Goal: Transaction & Acquisition: Book appointment/travel/reservation

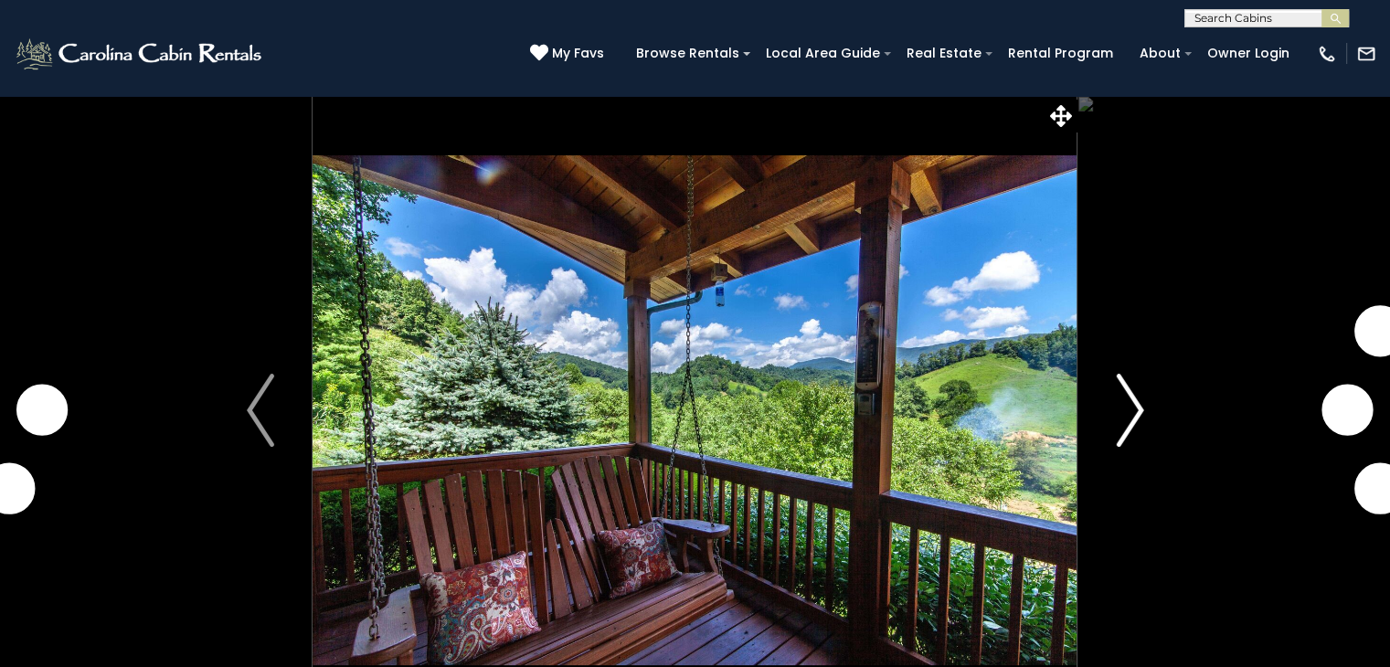
click at [1137, 426] on img "Next" at bounding box center [1129, 410] width 27 height 73
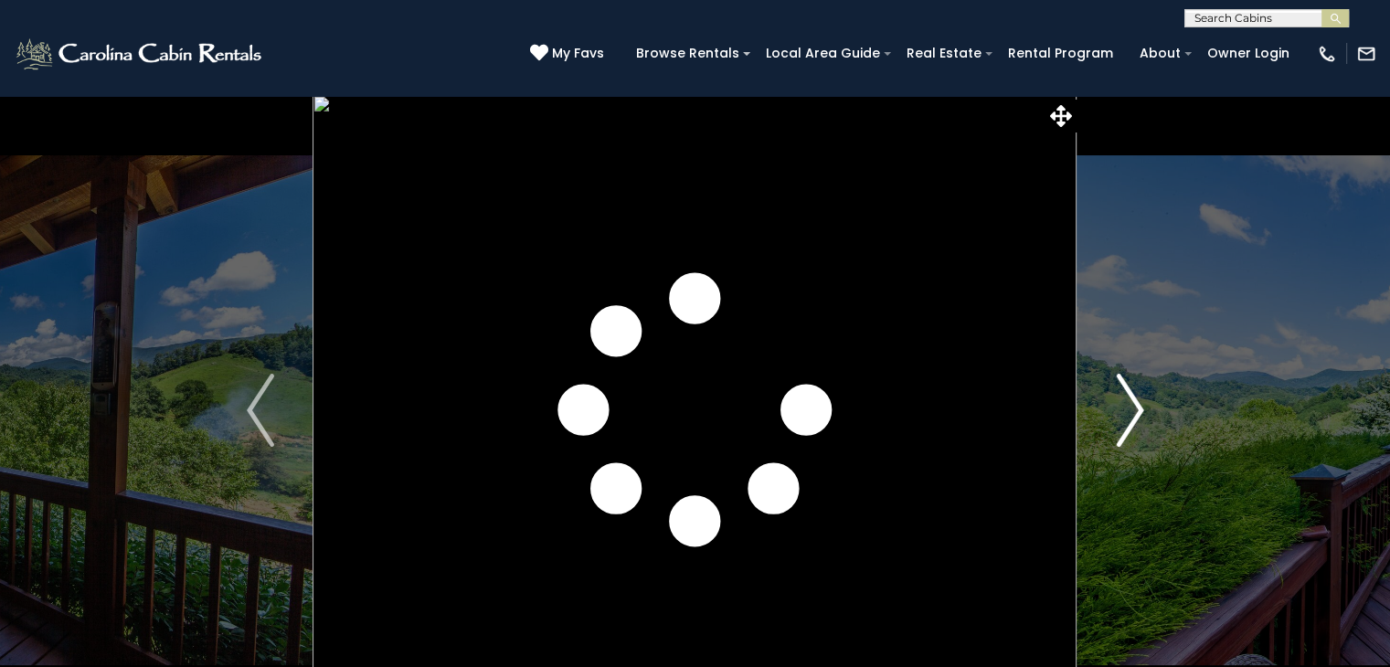
click at [1113, 407] on button "Next" at bounding box center [1130, 410] width 105 height 631
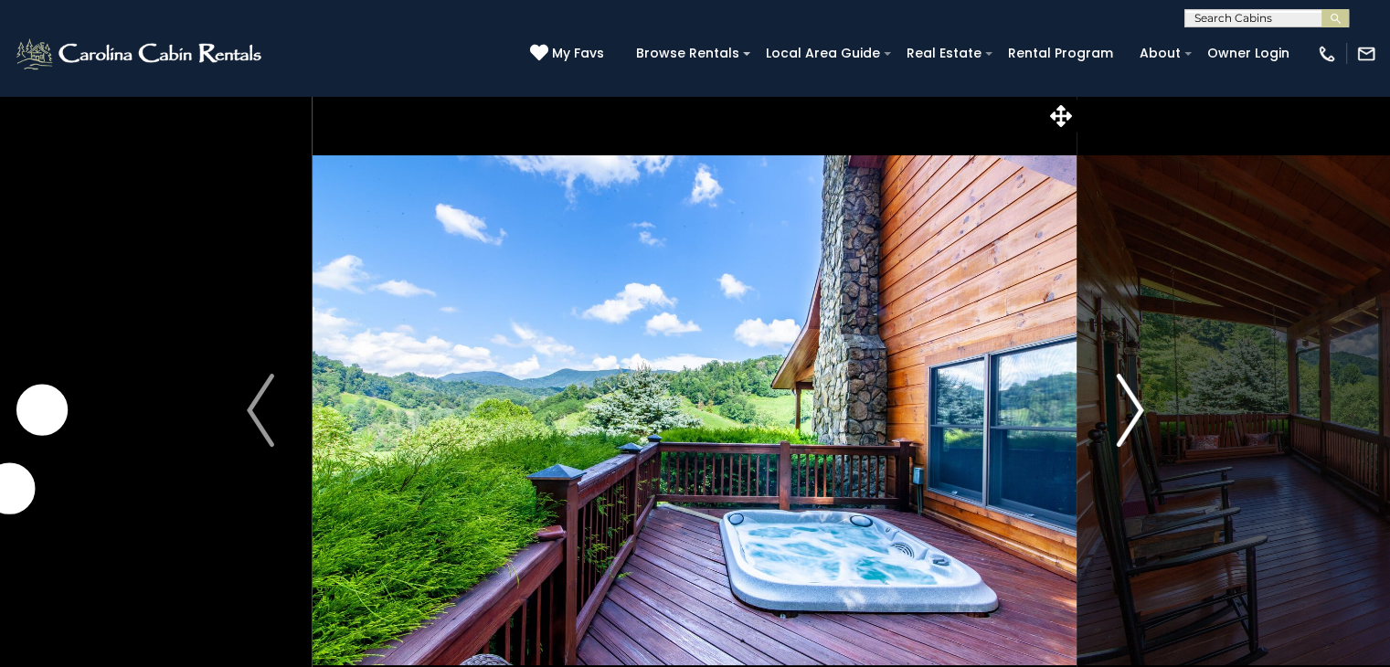
click at [1119, 391] on img "Next" at bounding box center [1129, 410] width 27 height 73
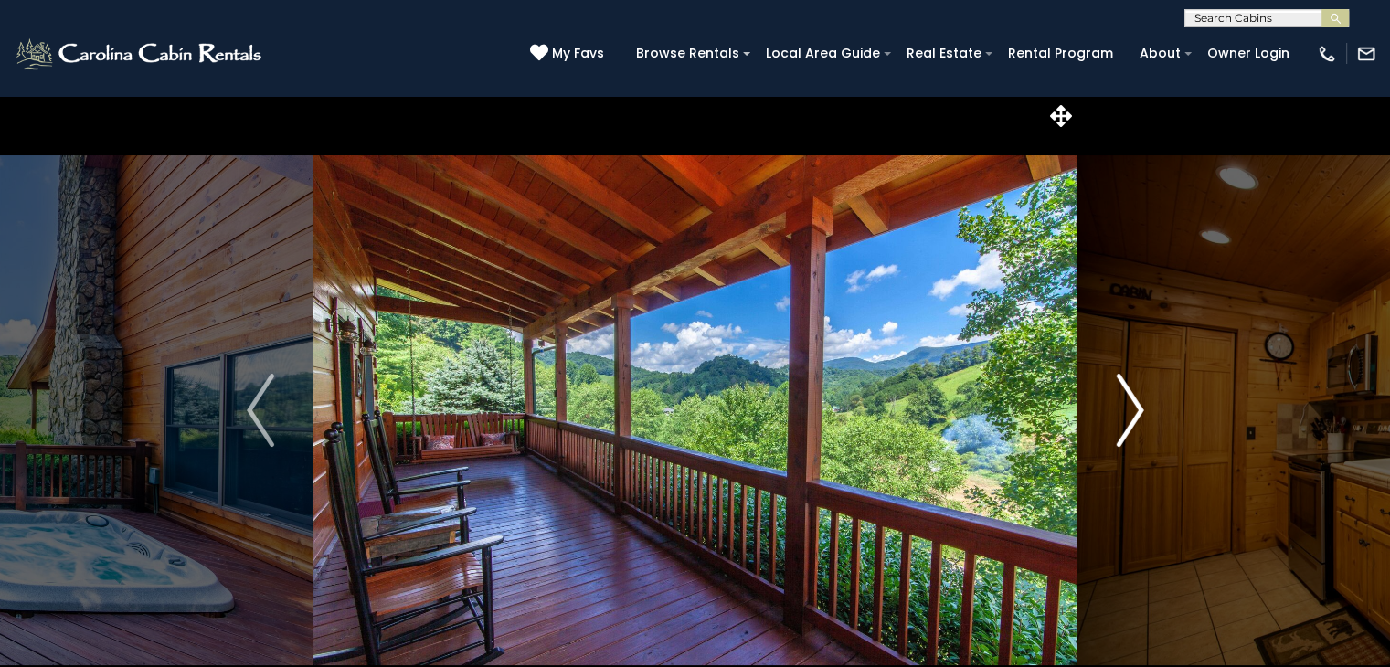
click at [1123, 397] on img "Next" at bounding box center [1129, 410] width 27 height 73
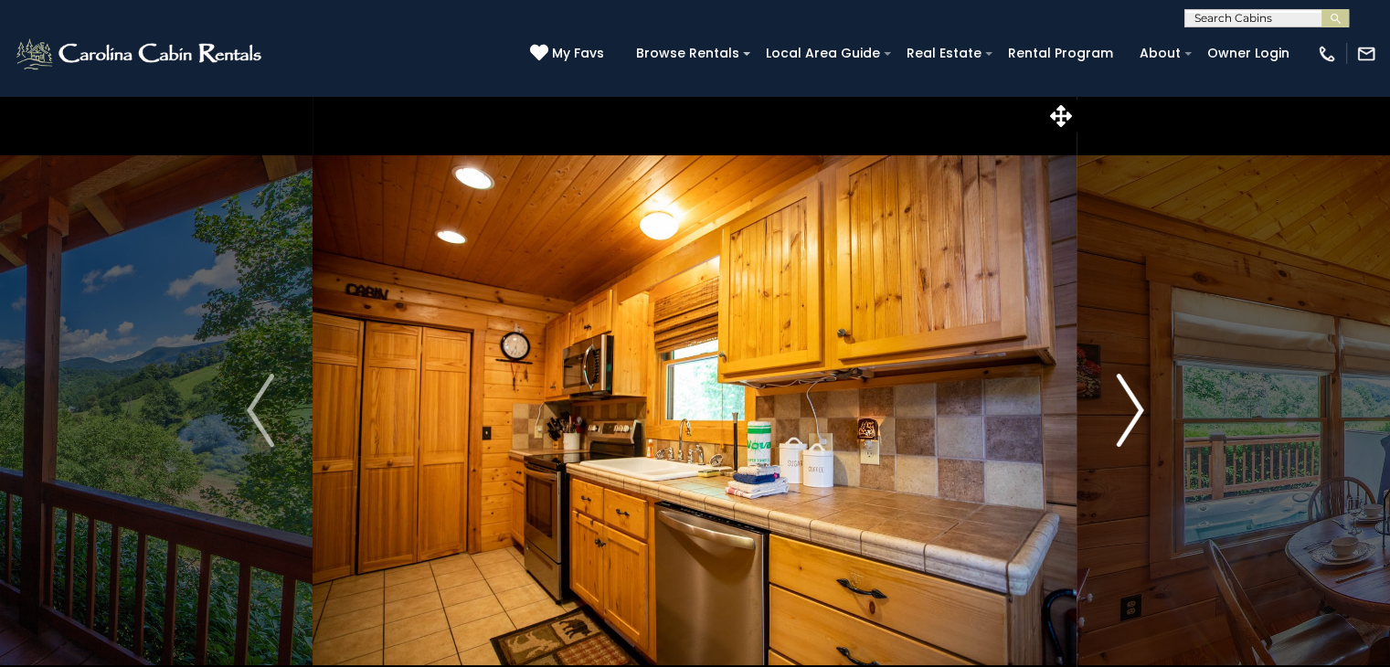
click at [1126, 401] on img "Next" at bounding box center [1129, 410] width 27 height 73
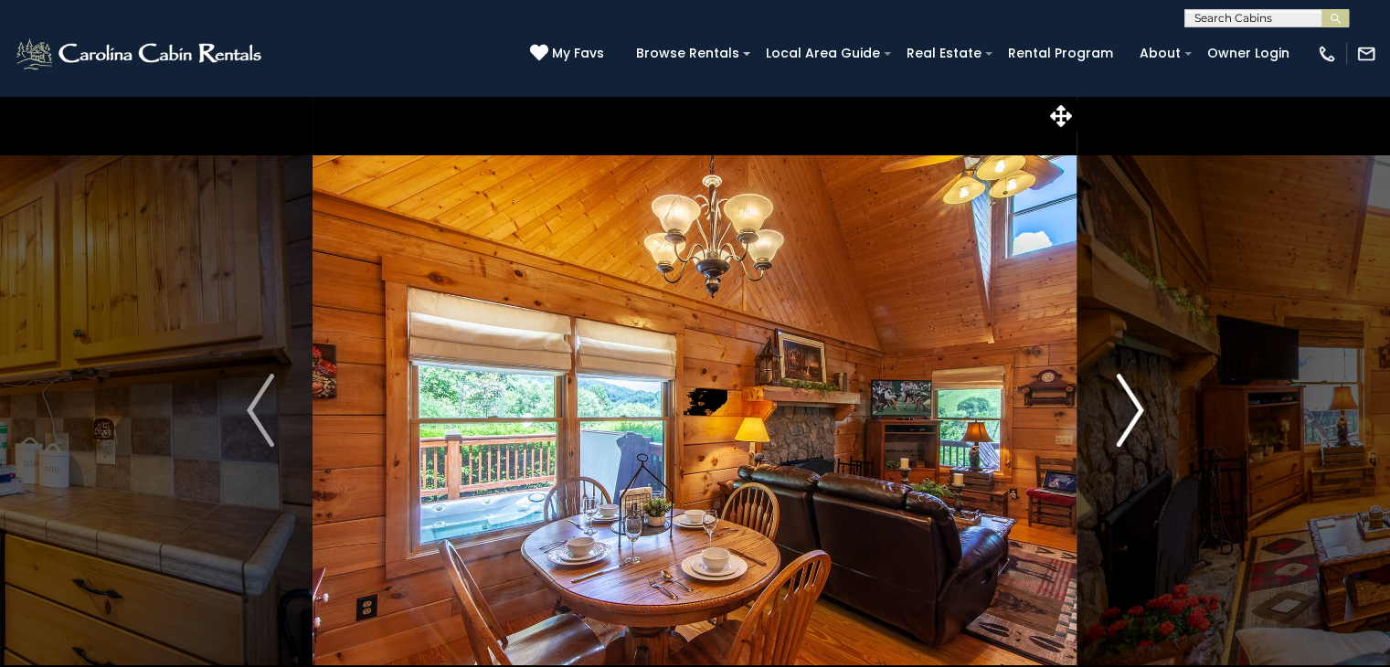
click at [1126, 398] on img "Next" at bounding box center [1129, 410] width 27 height 73
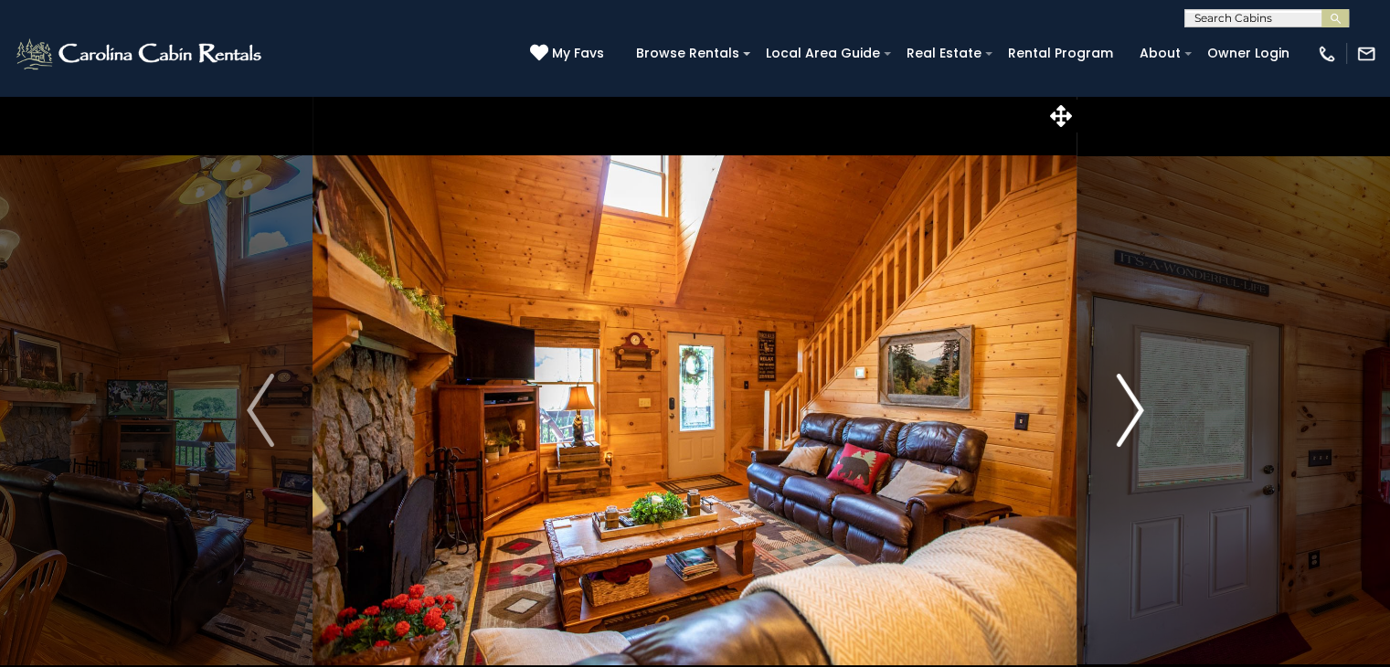
click at [1124, 400] on img "Next" at bounding box center [1129, 410] width 27 height 73
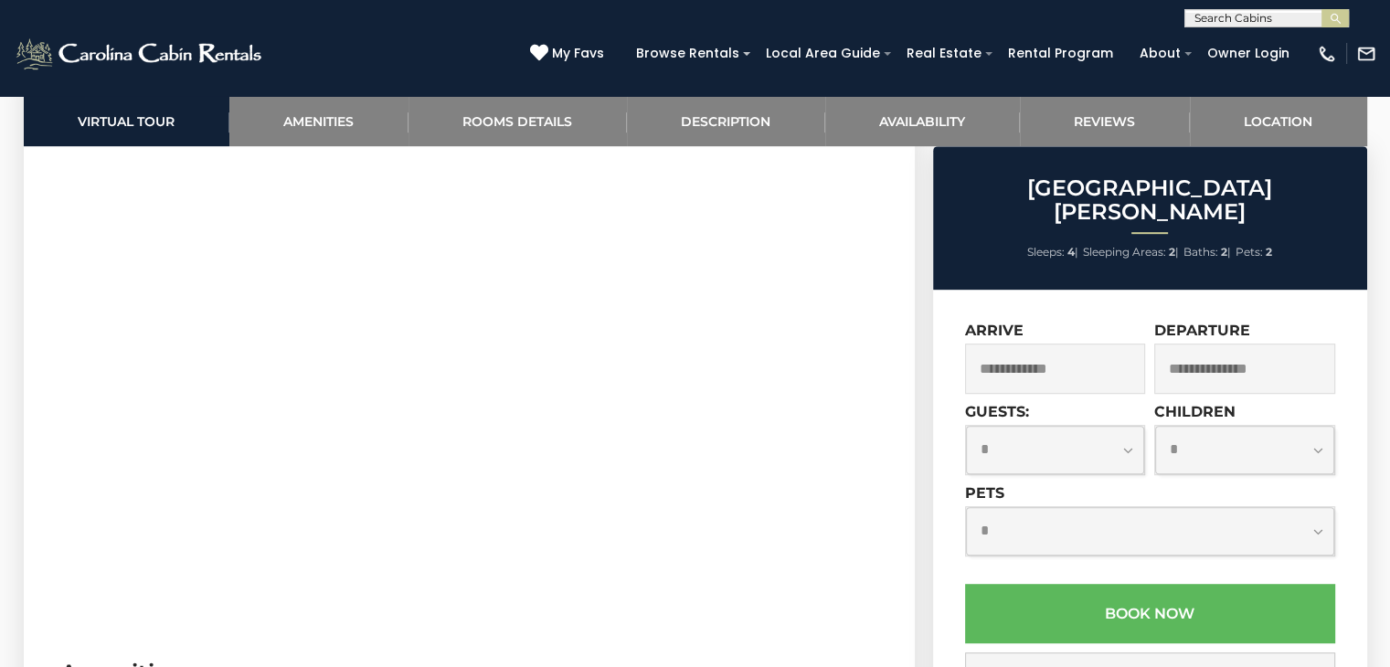
scroll to position [958, 0]
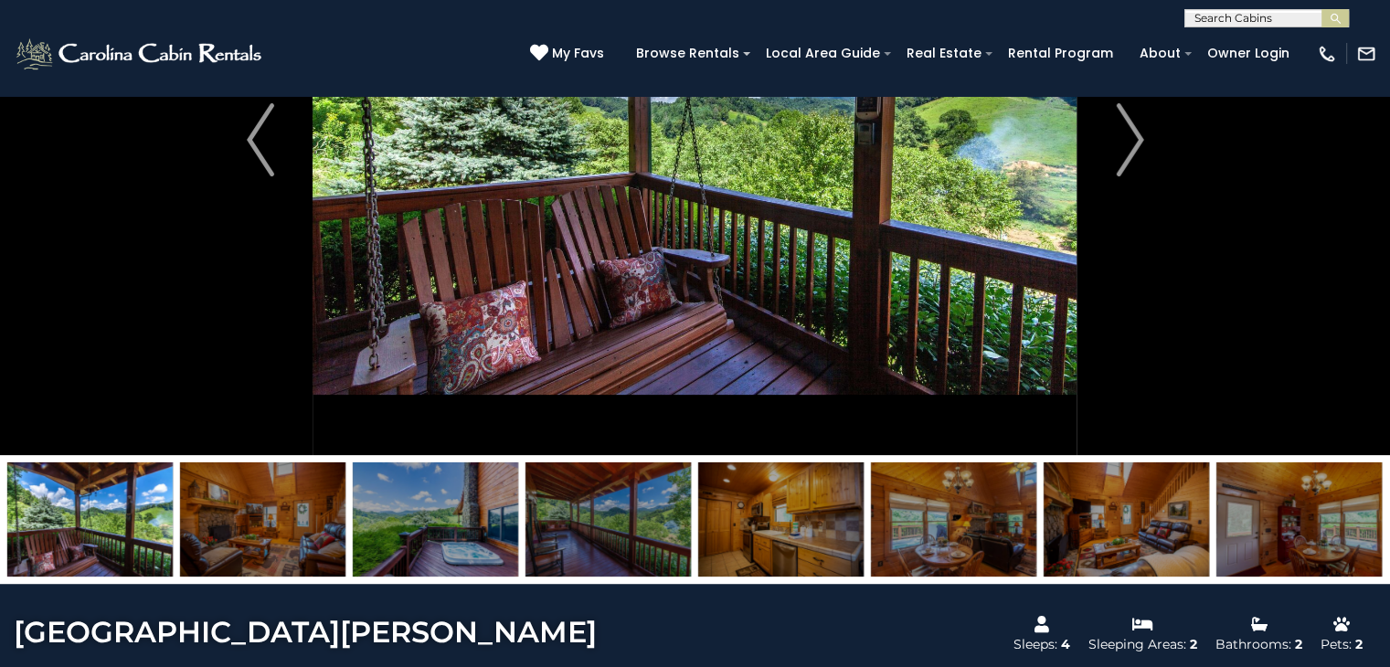
scroll to position [267, 0]
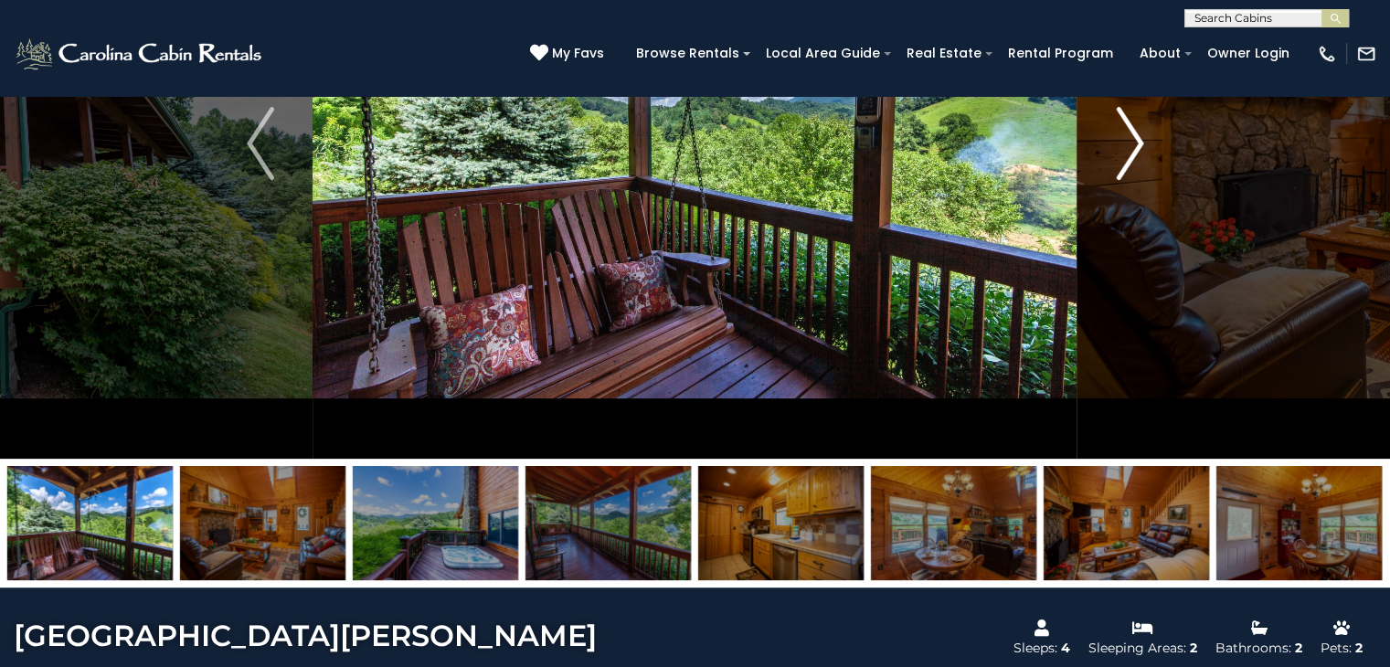
click at [1124, 168] on img "Next" at bounding box center [1129, 143] width 27 height 73
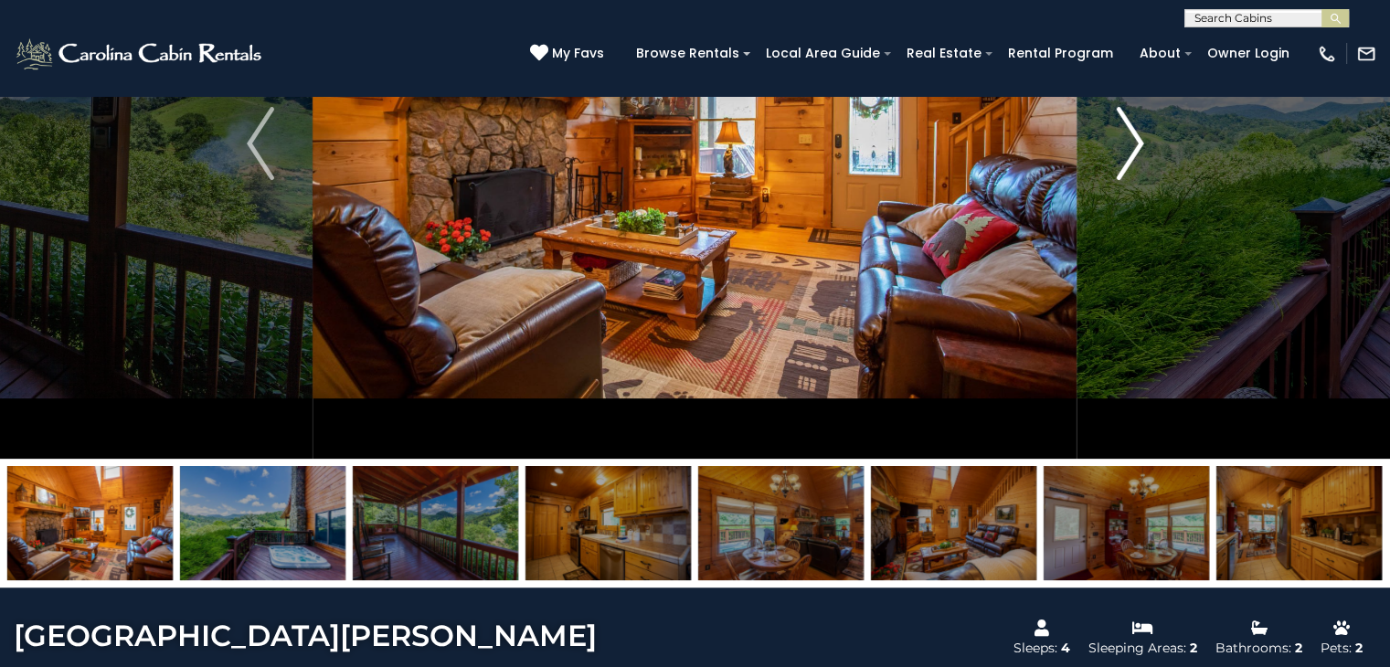
click at [1141, 154] on img "Next" at bounding box center [1129, 143] width 27 height 73
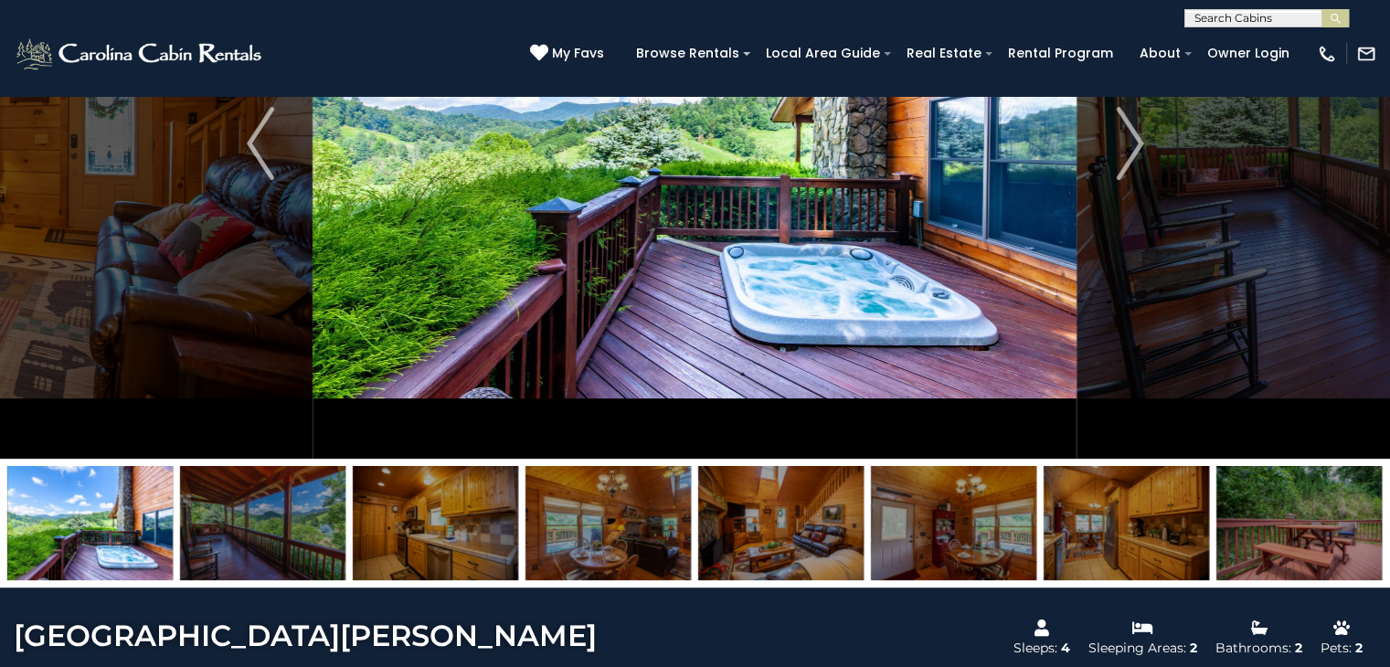
click at [852, 271] on img at bounding box center [695, 143] width 764 height 631
click at [1136, 168] on img "Next" at bounding box center [1129, 143] width 27 height 73
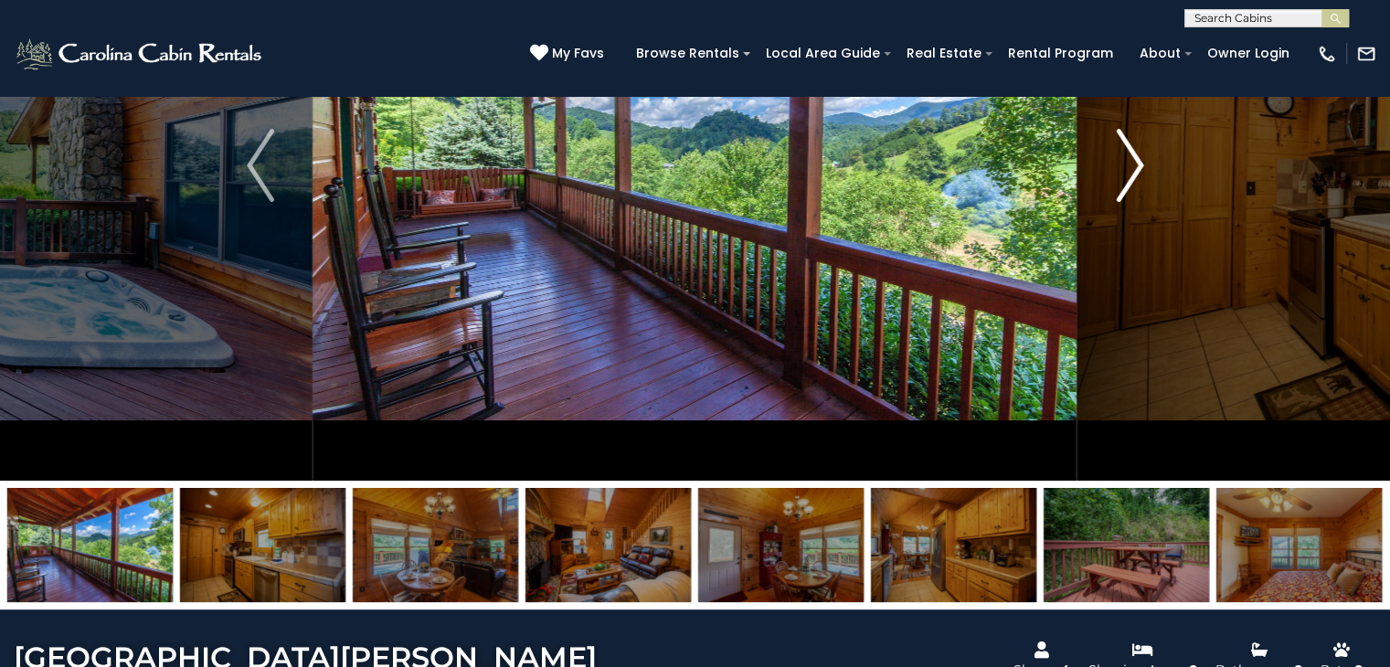
scroll to position [248, 0]
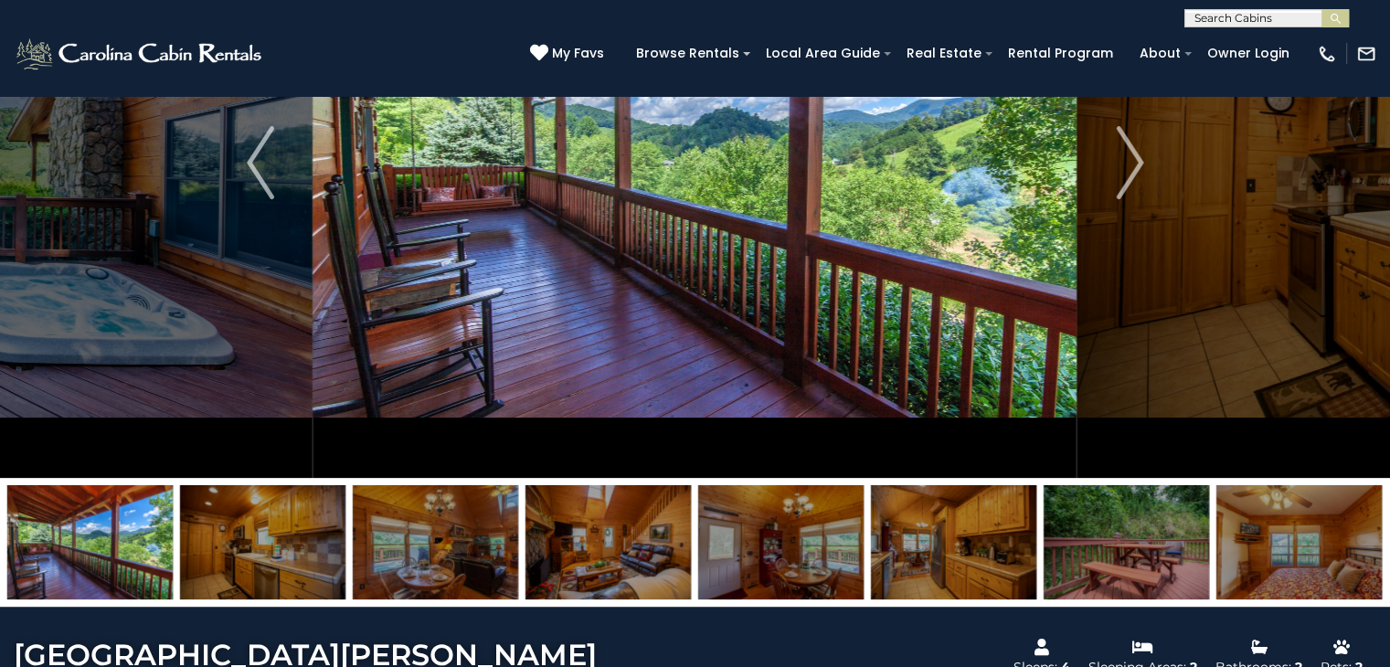
click at [1145, 545] on img at bounding box center [1126, 542] width 165 height 114
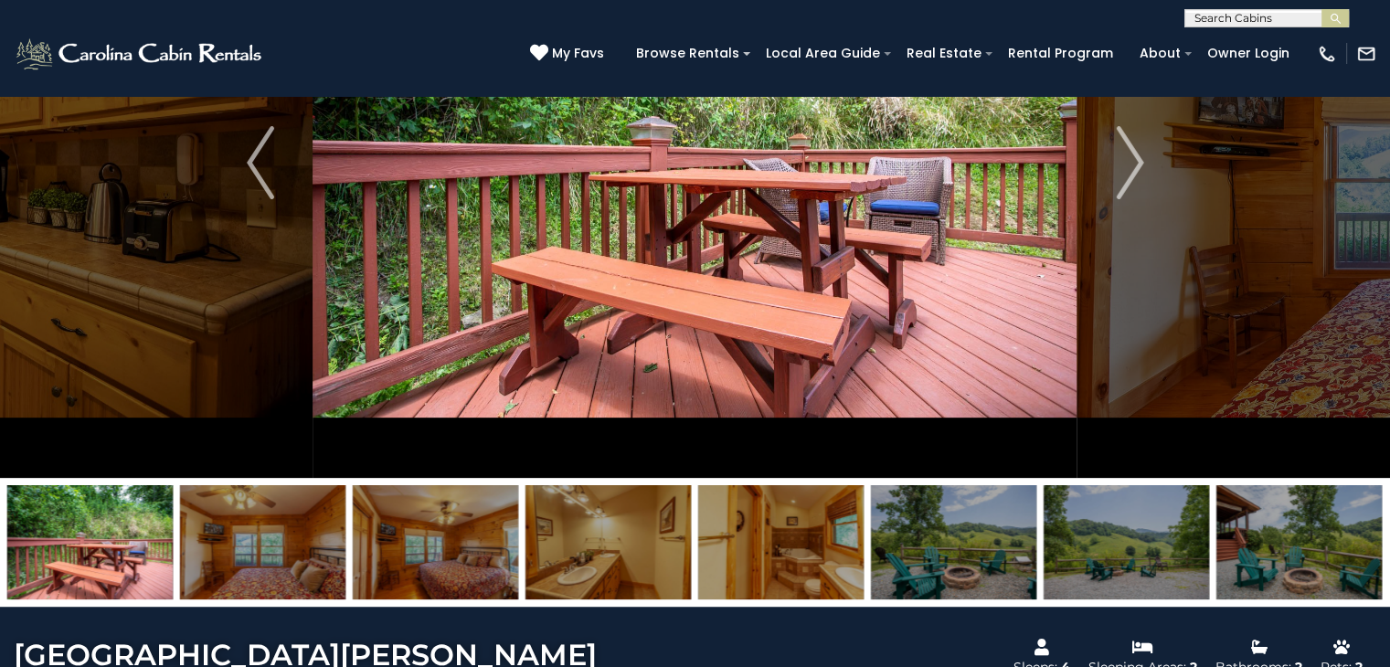
click at [254, 568] on img at bounding box center [262, 542] width 165 height 114
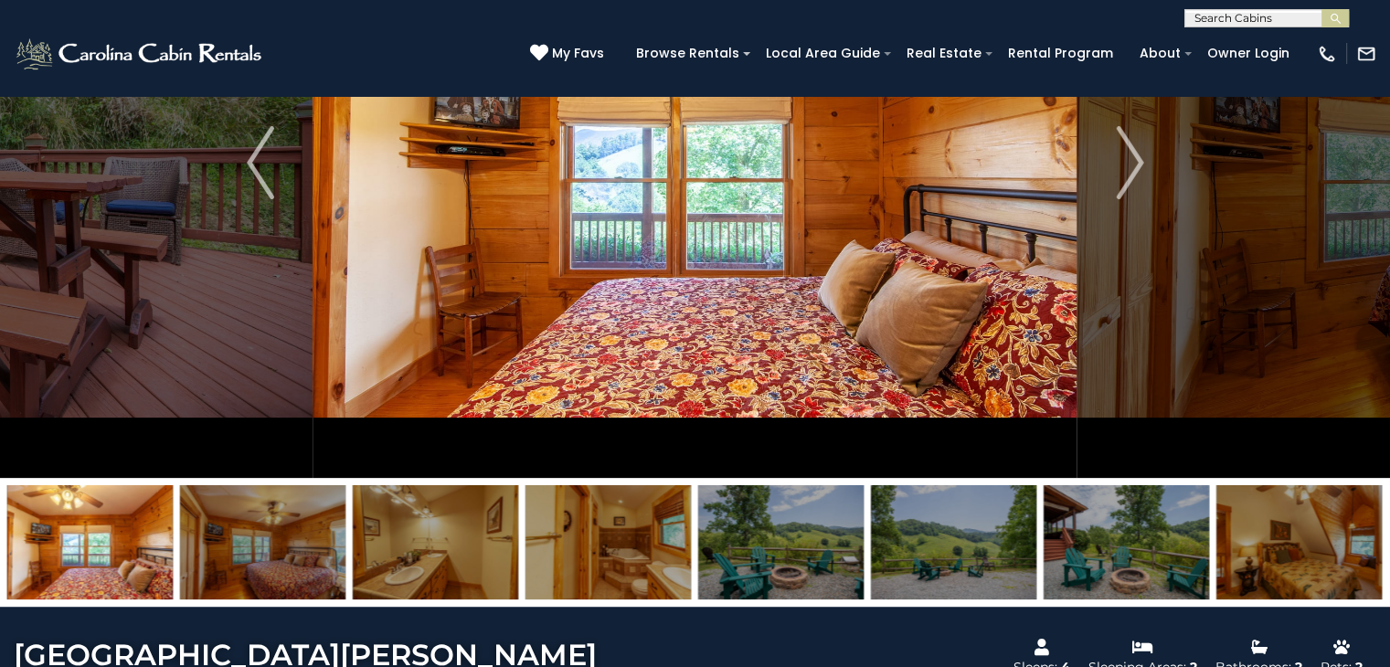
click at [419, 550] on img at bounding box center [435, 542] width 165 height 114
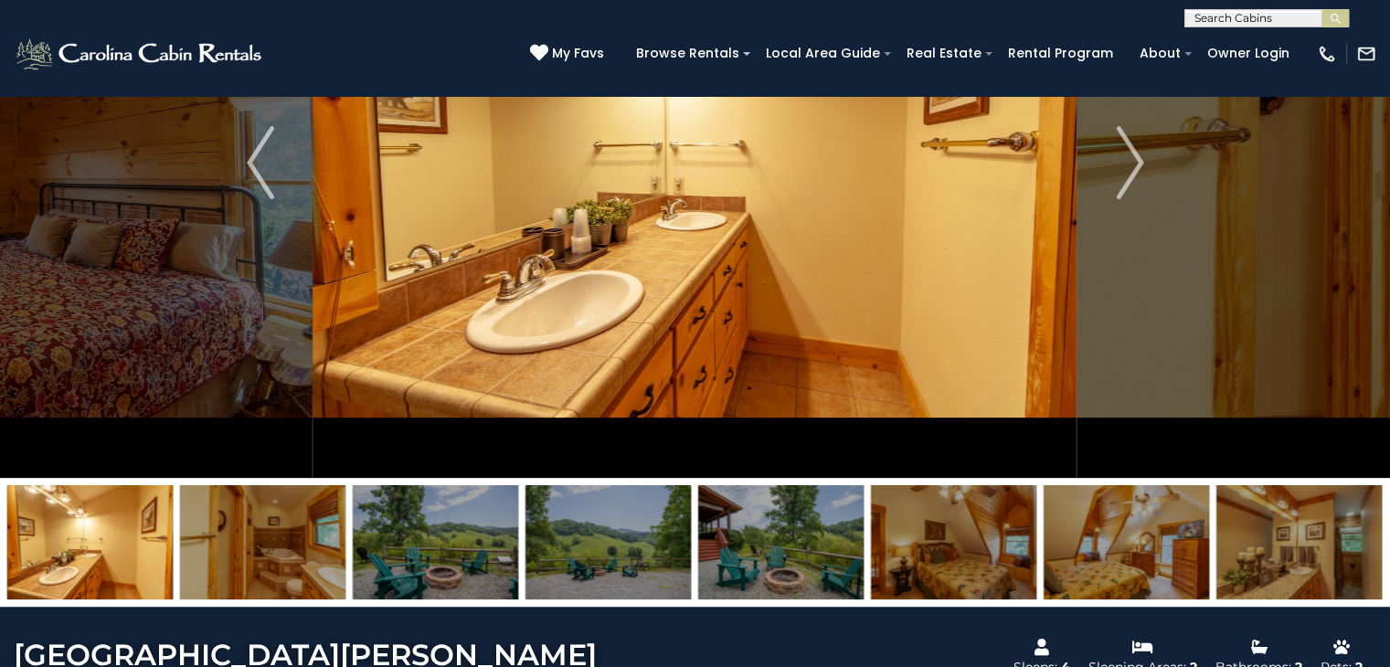
click at [280, 569] on img at bounding box center [262, 542] width 165 height 114
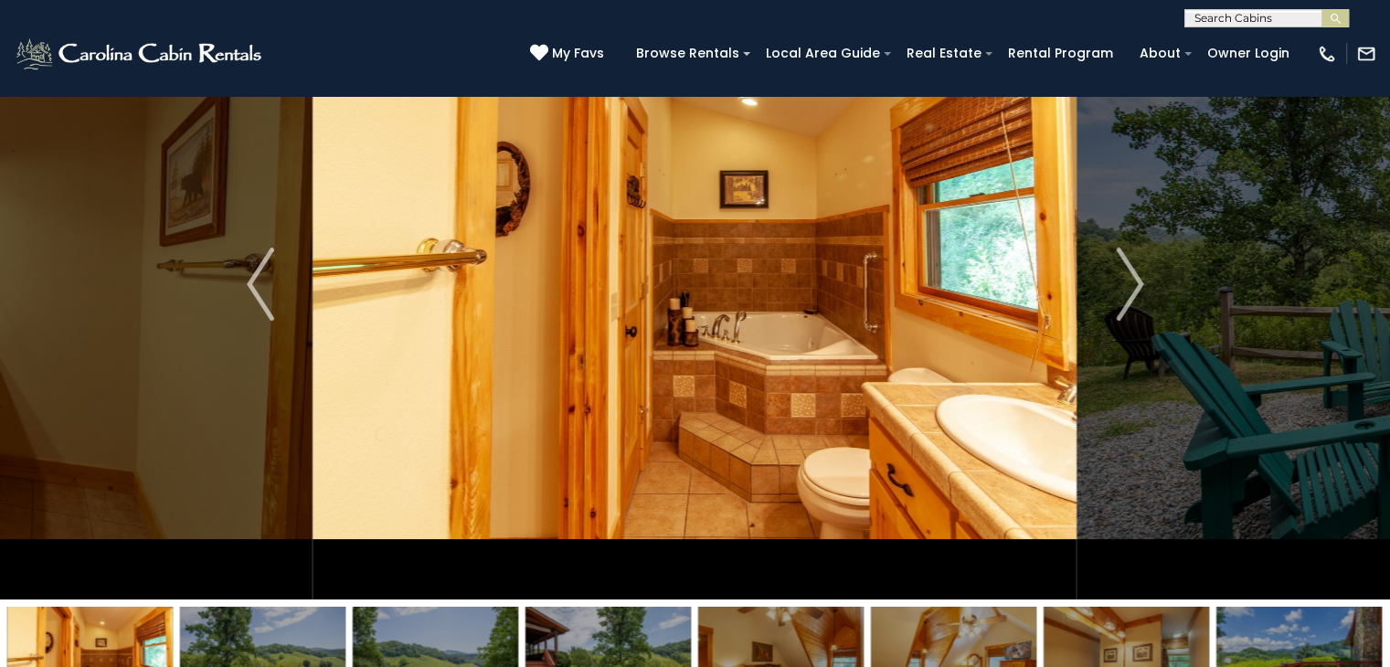
scroll to position [123, 0]
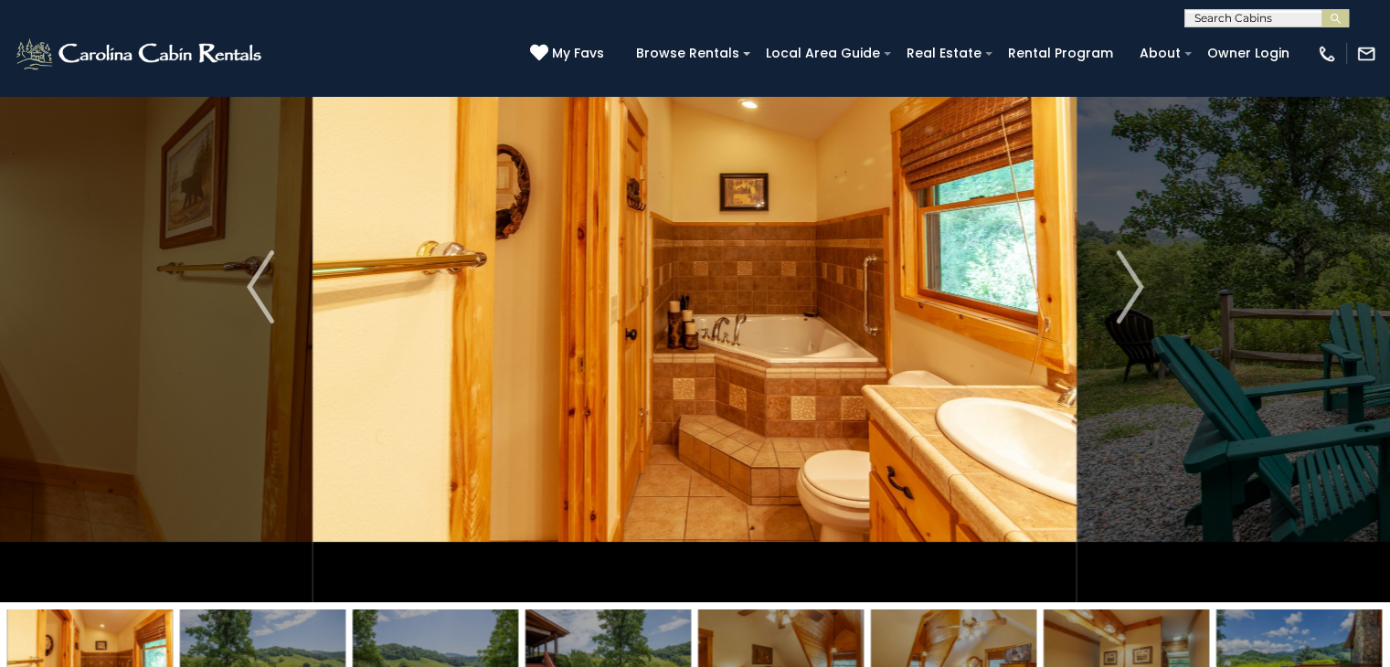
click at [753, 413] on img at bounding box center [695, 287] width 764 height 631
click at [775, 377] on img at bounding box center [695, 287] width 764 height 631
click at [759, 439] on img at bounding box center [695, 287] width 764 height 631
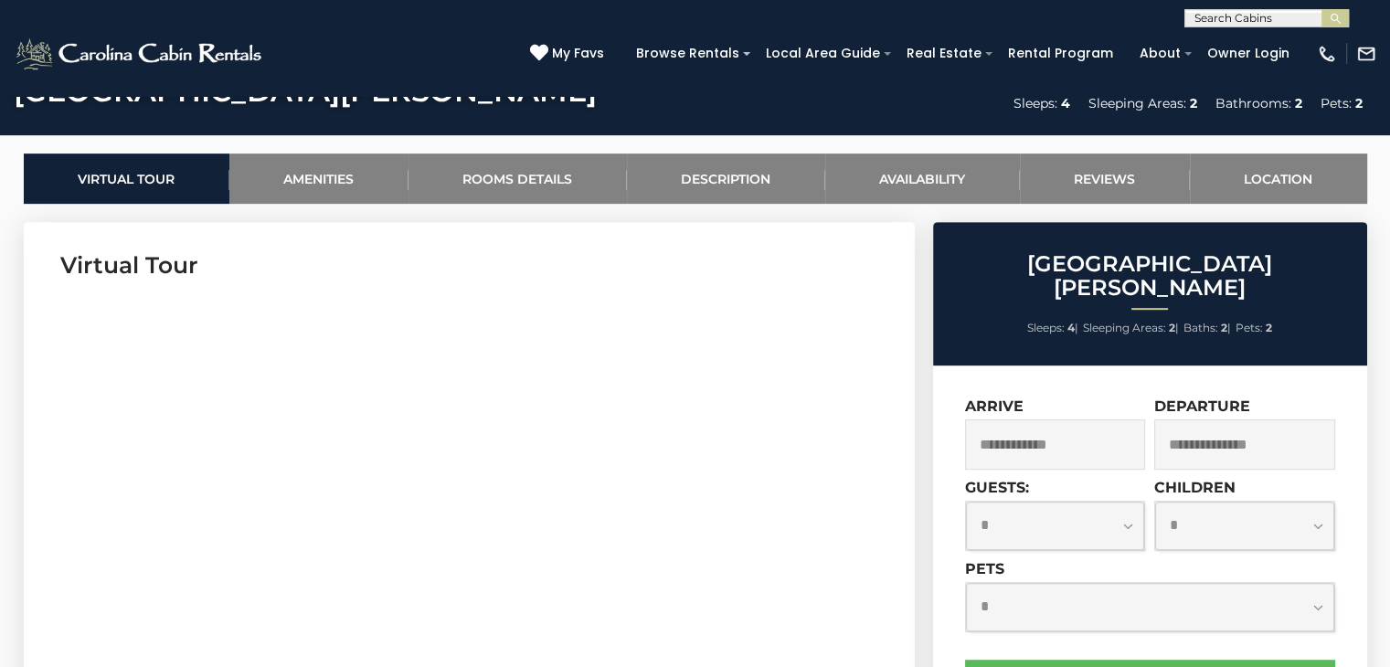
scroll to position [896, 0]
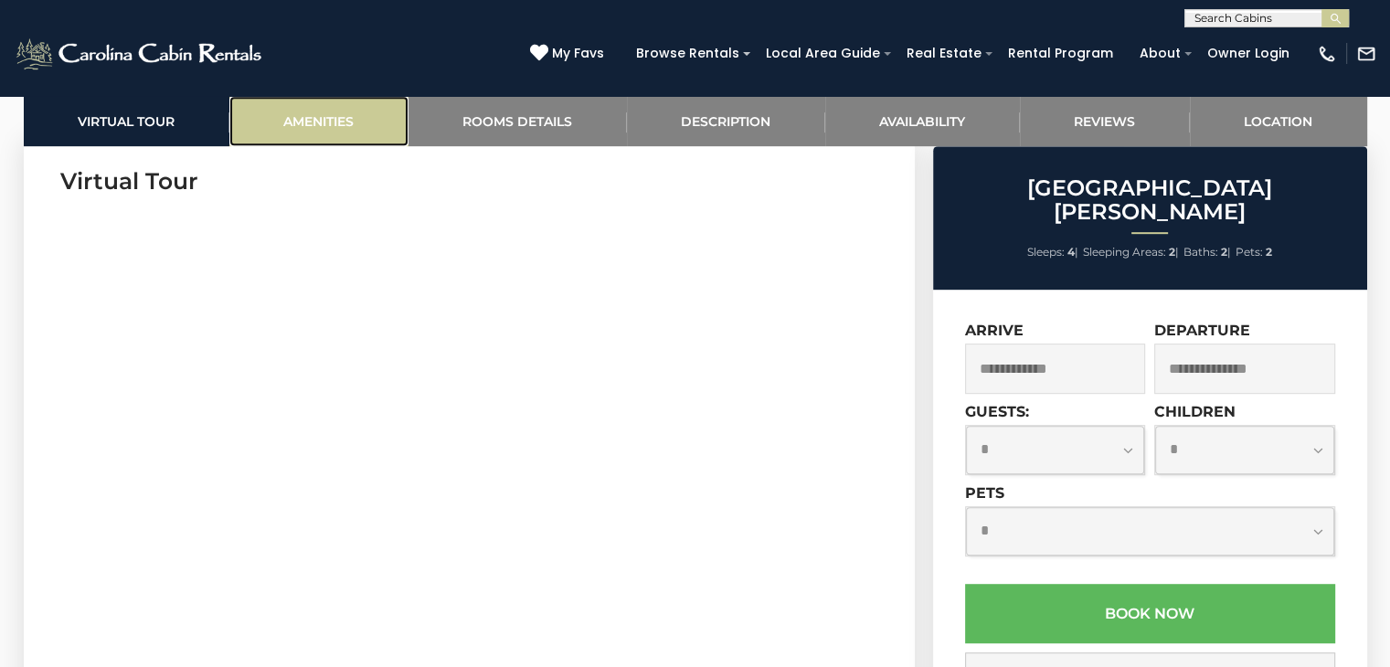
click at [310, 122] on link "Amenities" at bounding box center [318, 121] width 179 height 50
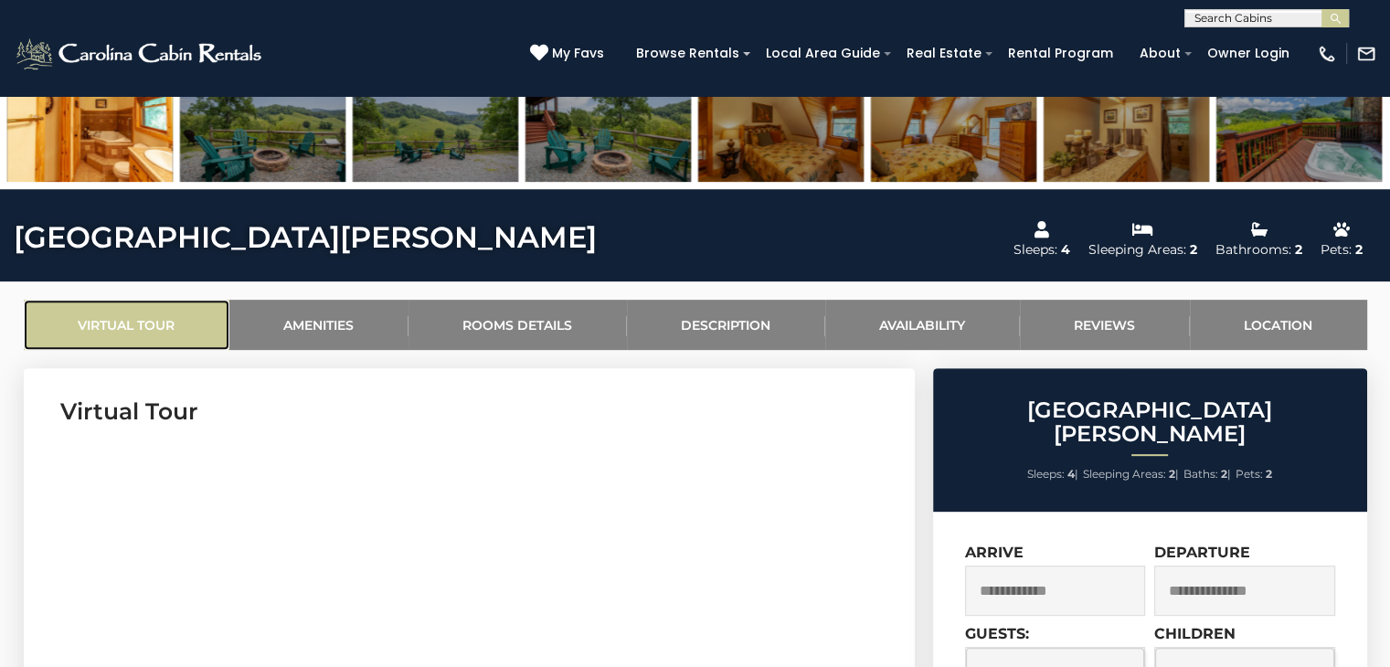
click at [32, 317] on link "Virtual Tour" at bounding box center [127, 325] width 206 height 50
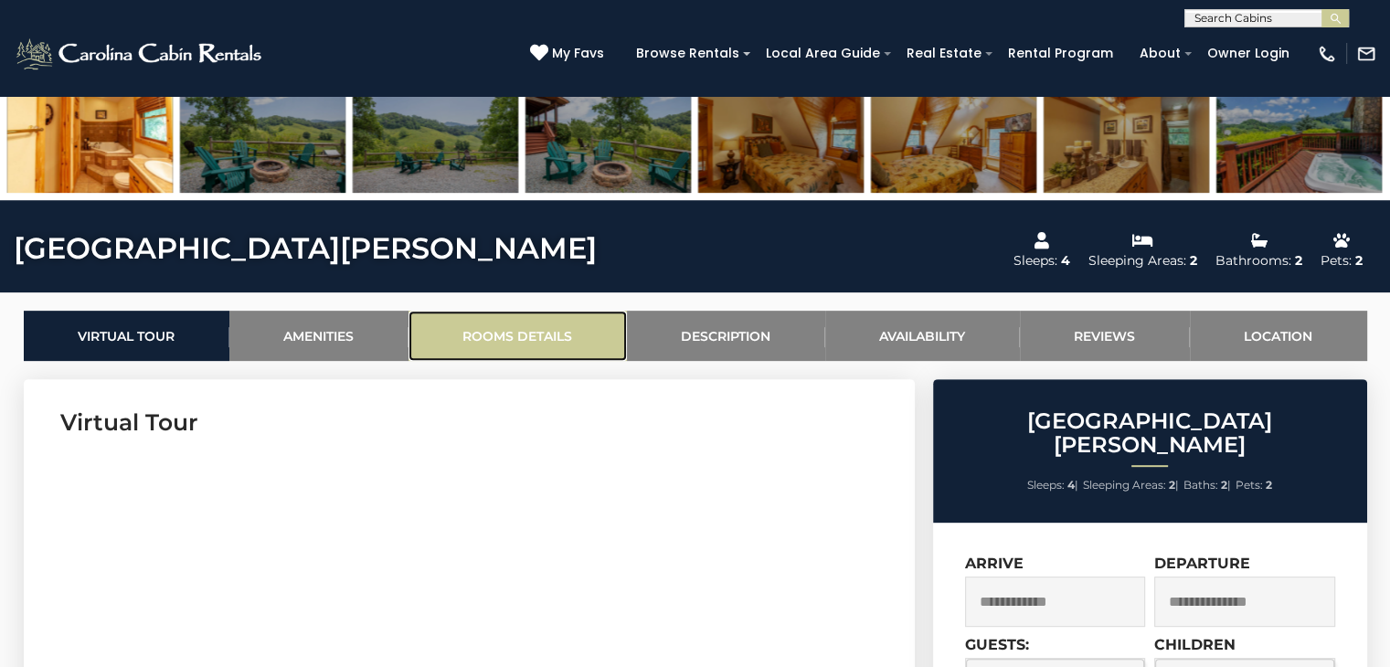
click at [522, 336] on link "Rooms Details" at bounding box center [518, 336] width 218 height 50
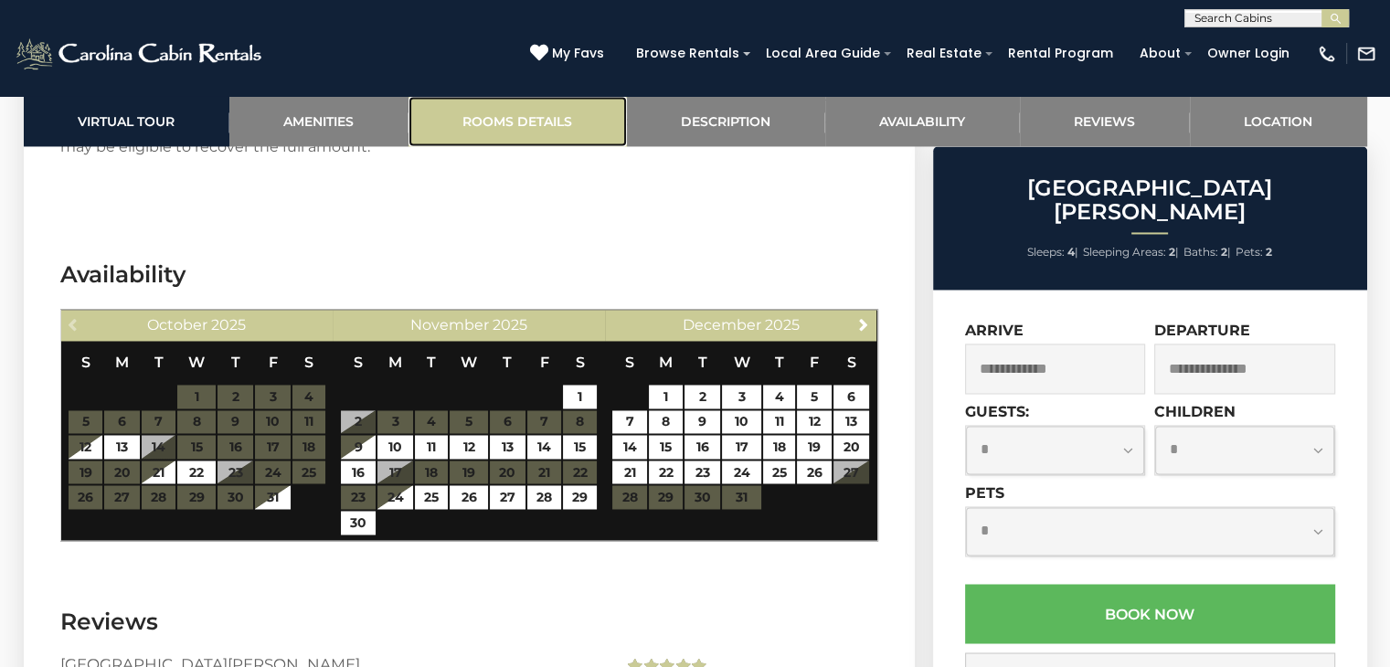
scroll to position [2937, 0]
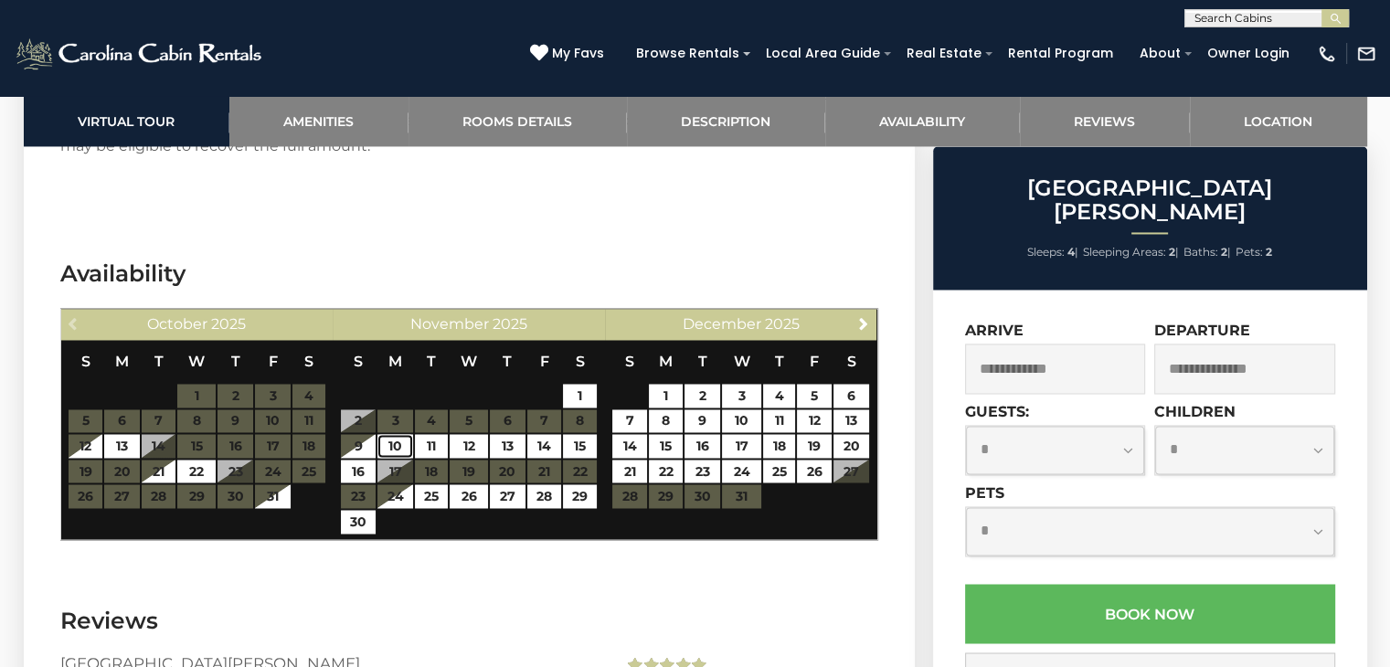
click at [392, 448] on link "10" at bounding box center [396, 446] width 36 height 24
type input "**********"
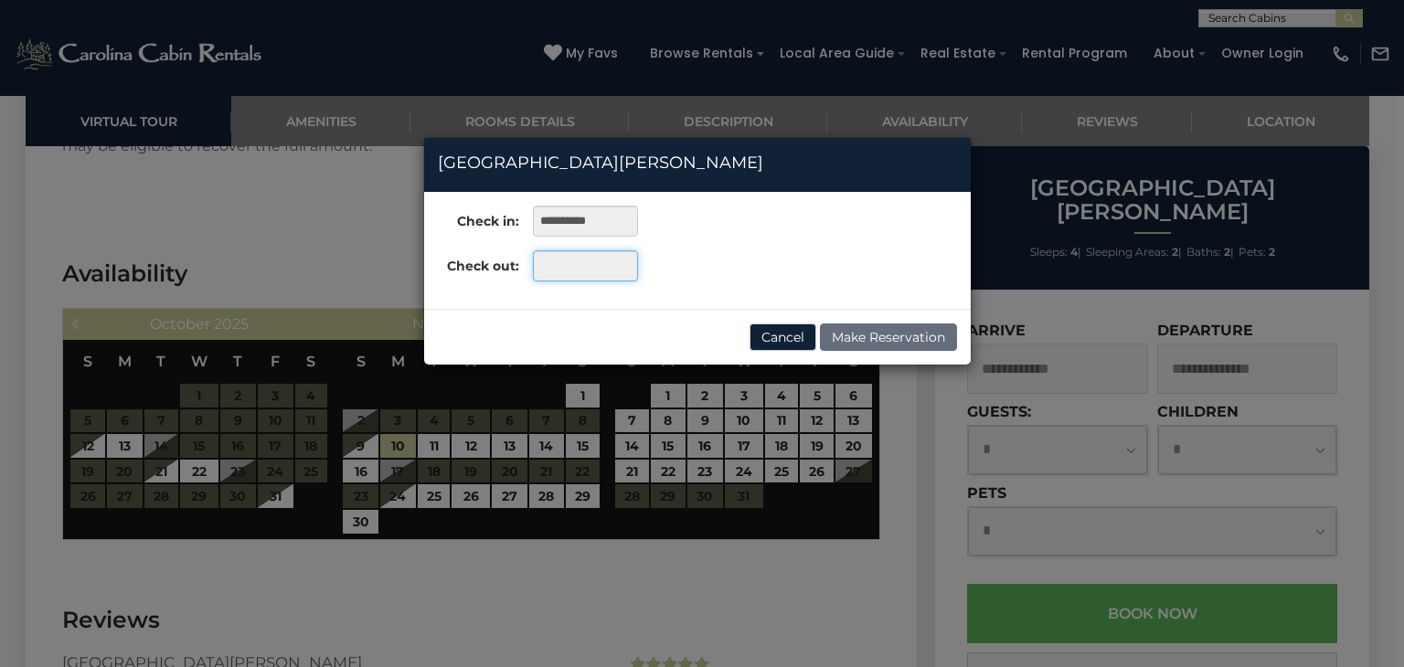
click at [574, 269] on input "text" at bounding box center [585, 265] width 105 height 31
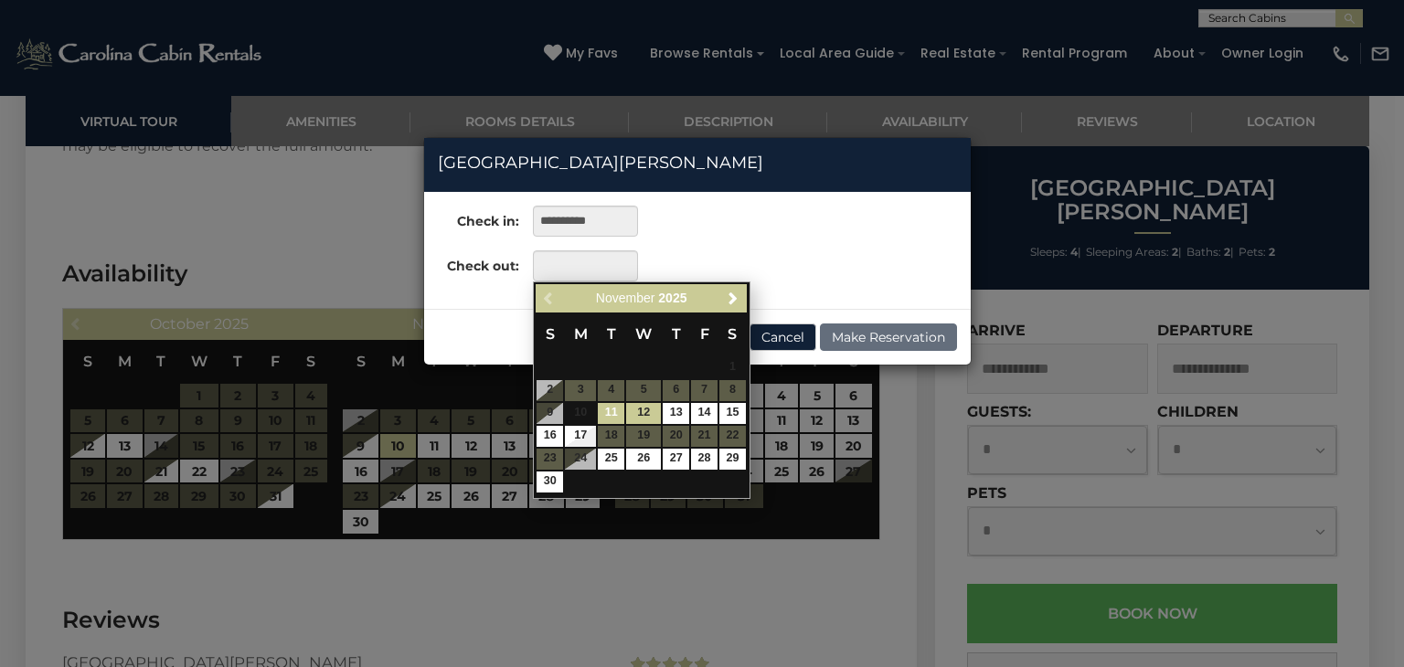
click at [650, 418] on link "12" at bounding box center [643, 413] width 35 height 21
type input "**********"
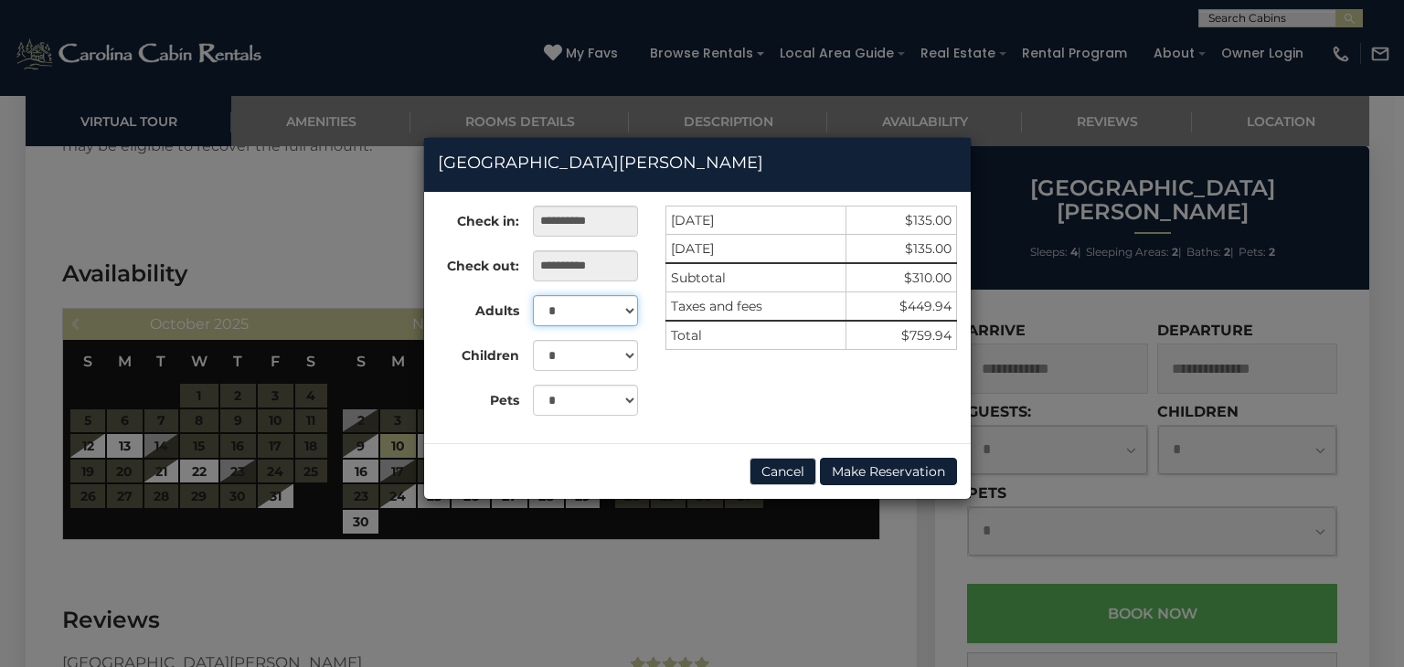
click at [629, 318] on select "* * * *" at bounding box center [585, 310] width 105 height 31
select select "*"
click at [533, 295] on select "* * * *" at bounding box center [585, 310] width 105 height 31
click at [784, 469] on button "Cancel" at bounding box center [783, 471] width 67 height 27
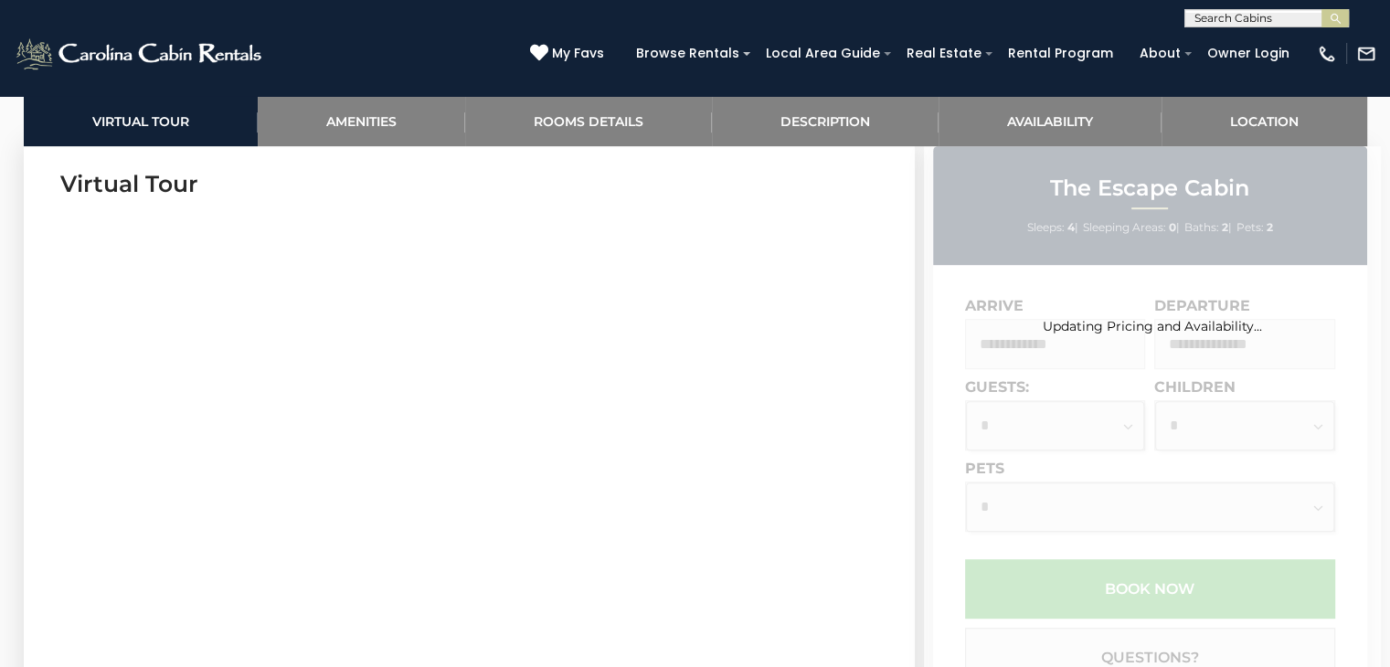
scroll to position [909, 0]
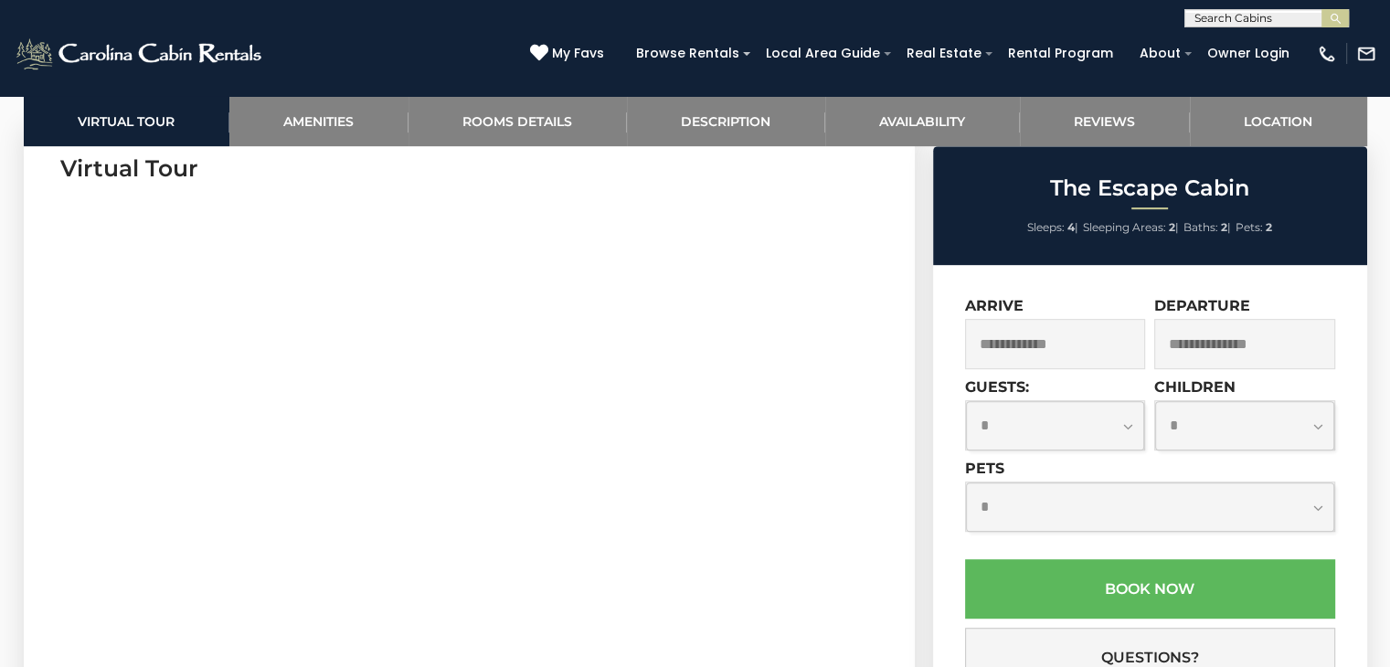
click at [258, 641] on section "Virtual Tour" at bounding box center [469, 404] width 891 height 558
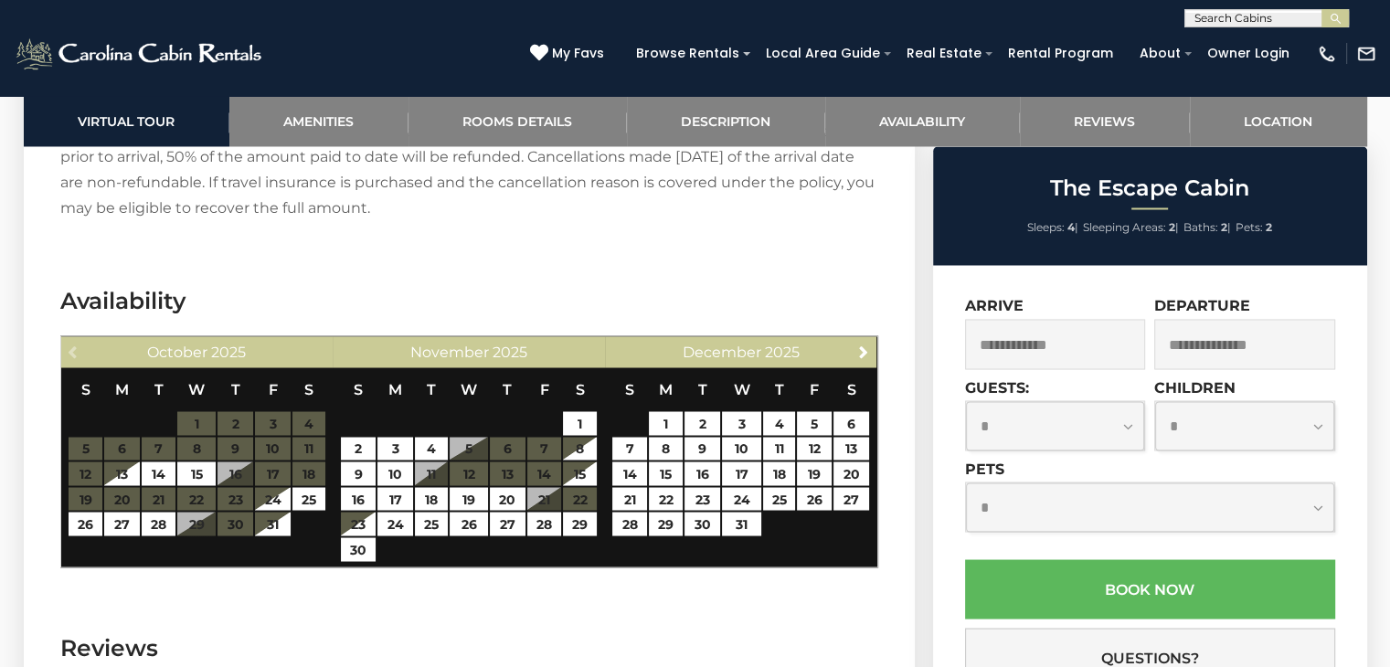
scroll to position [3159, 0]
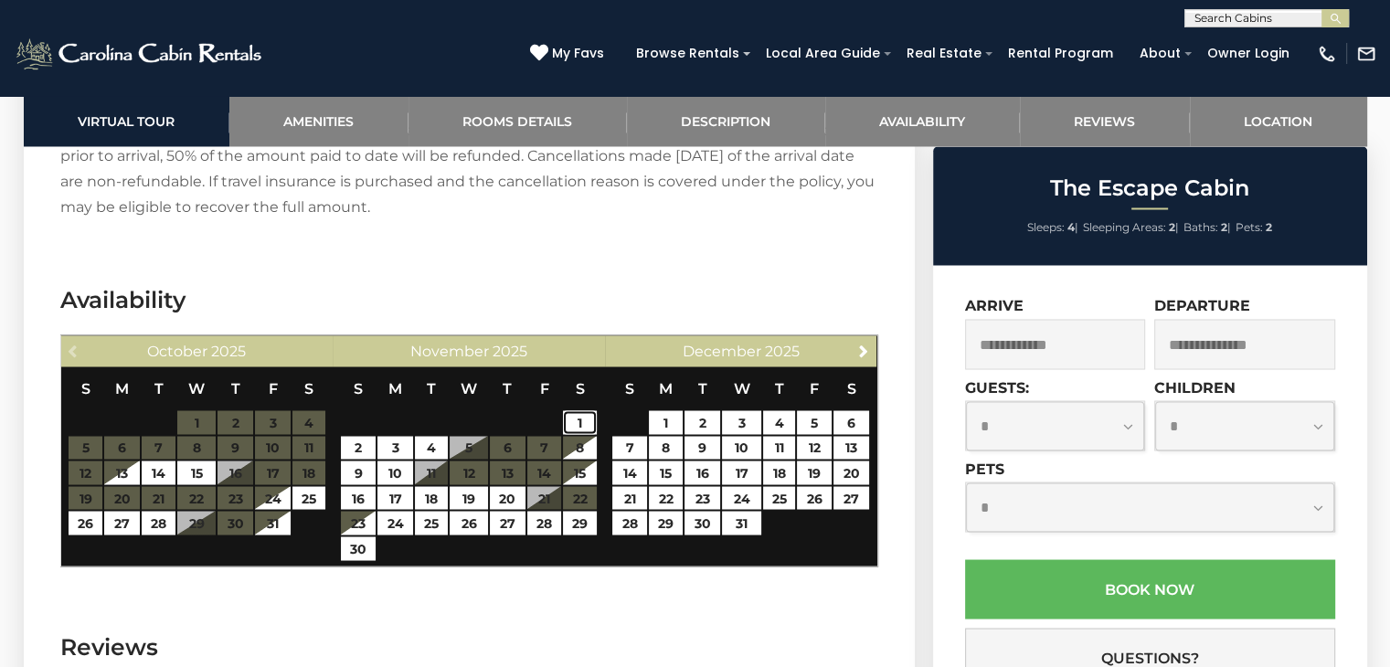
click at [575, 410] on link "1" at bounding box center [580, 422] width 34 height 24
type input "**********"
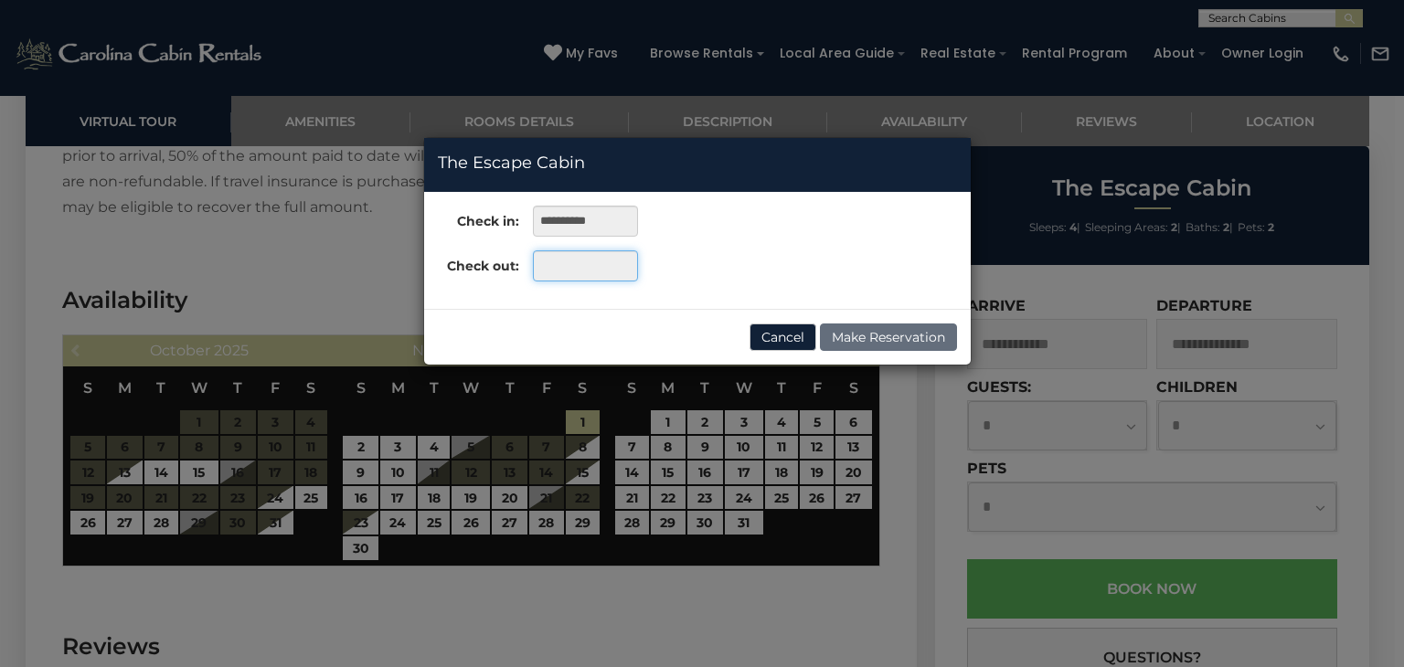
click at [571, 269] on input "text" at bounding box center [585, 265] width 105 height 31
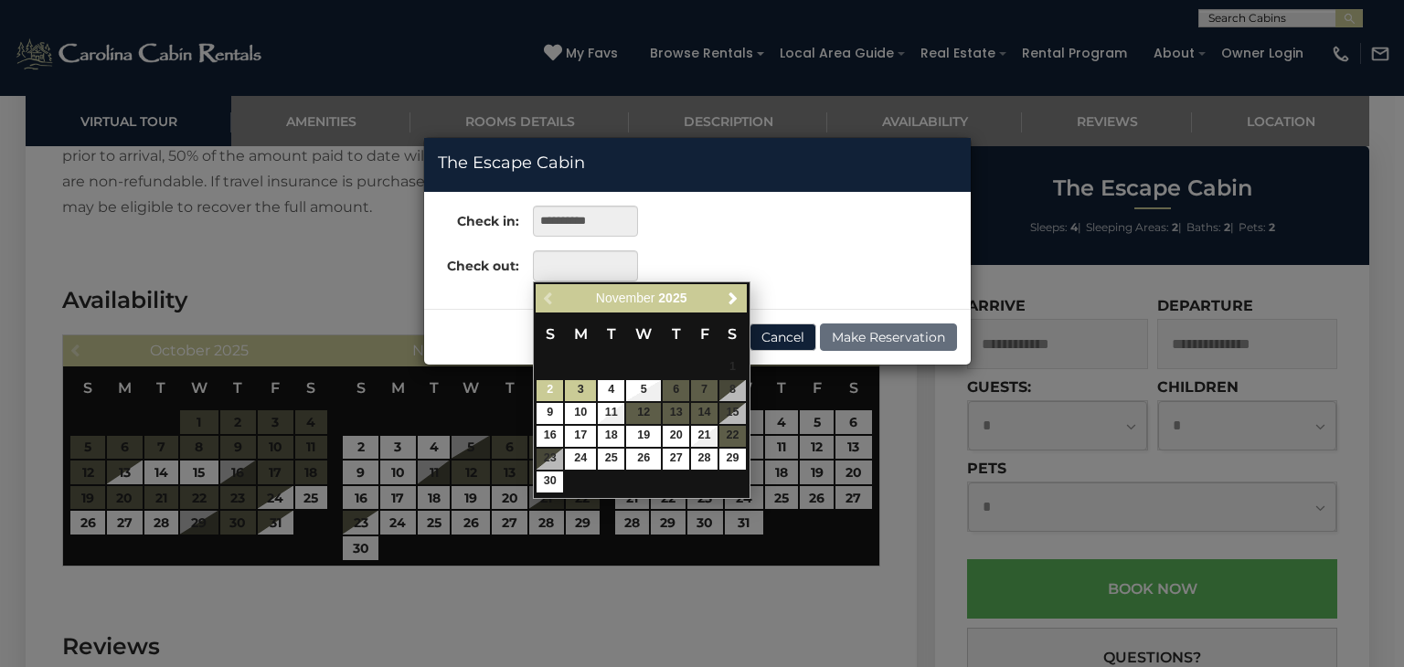
click at [579, 386] on link "3" at bounding box center [580, 390] width 31 height 21
type input "**********"
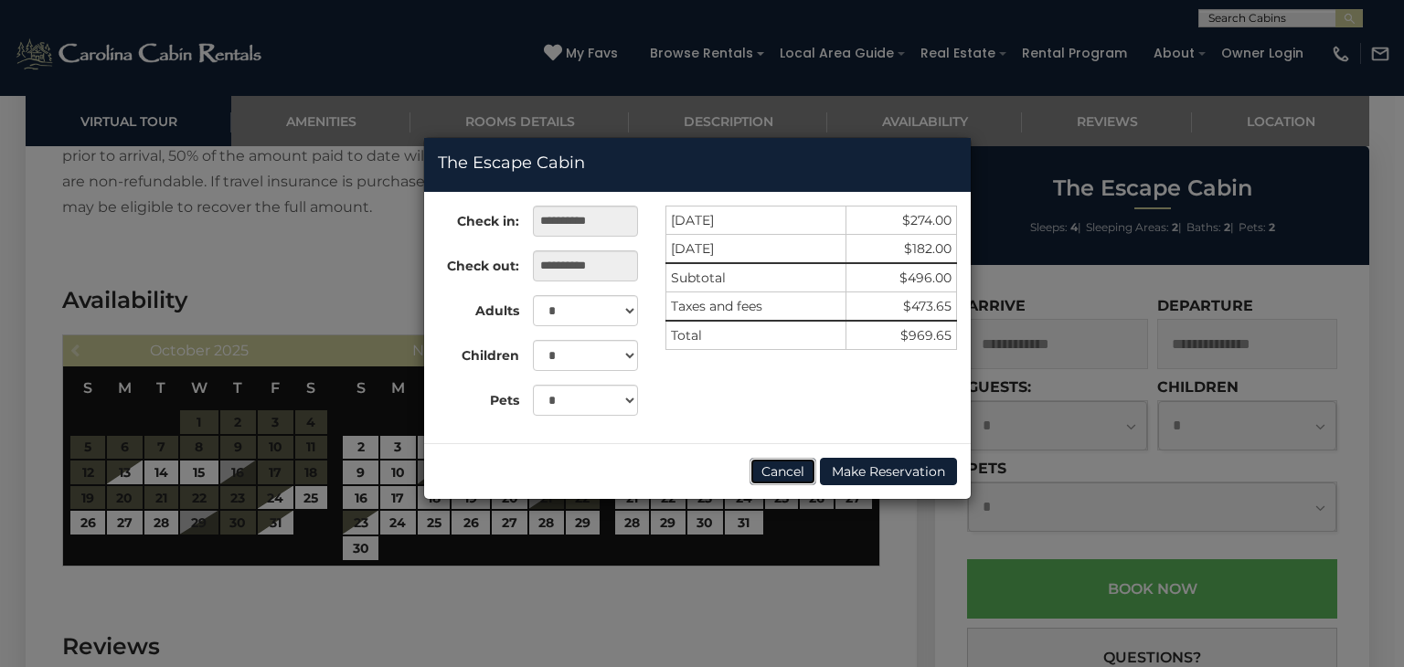
click at [786, 478] on button "Cancel" at bounding box center [783, 471] width 67 height 27
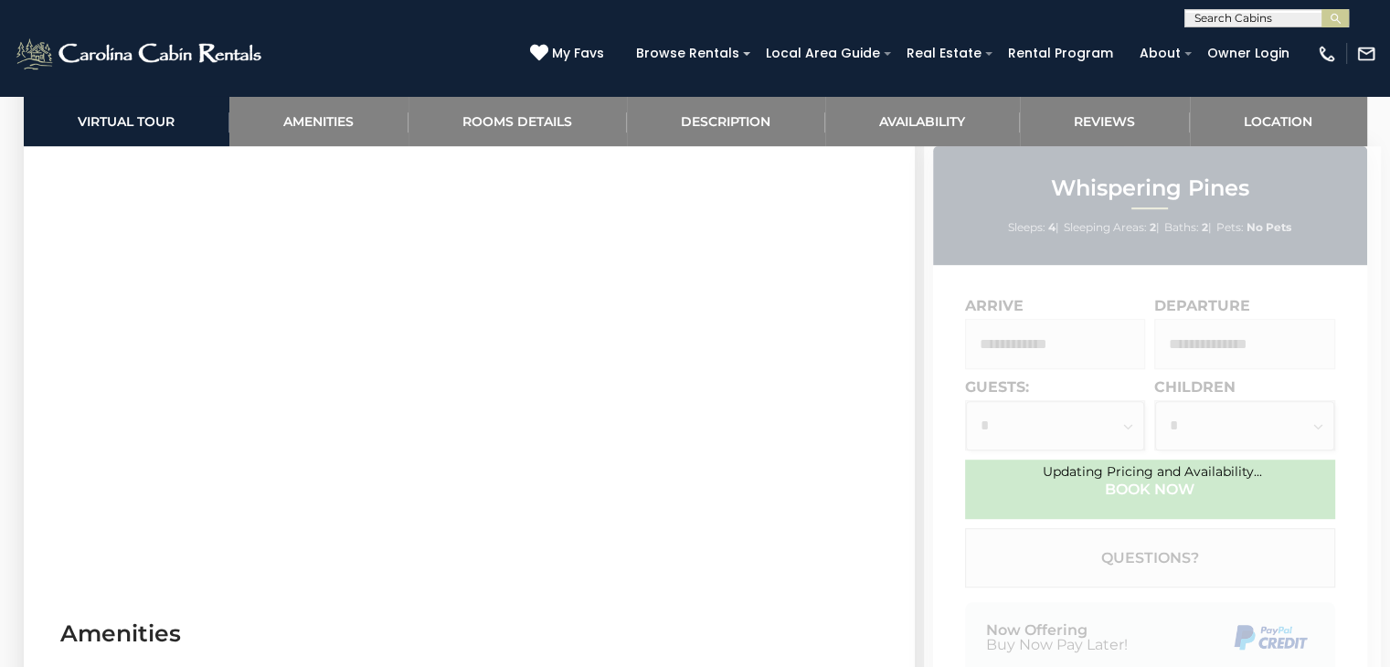
scroll to position [1006, 0]
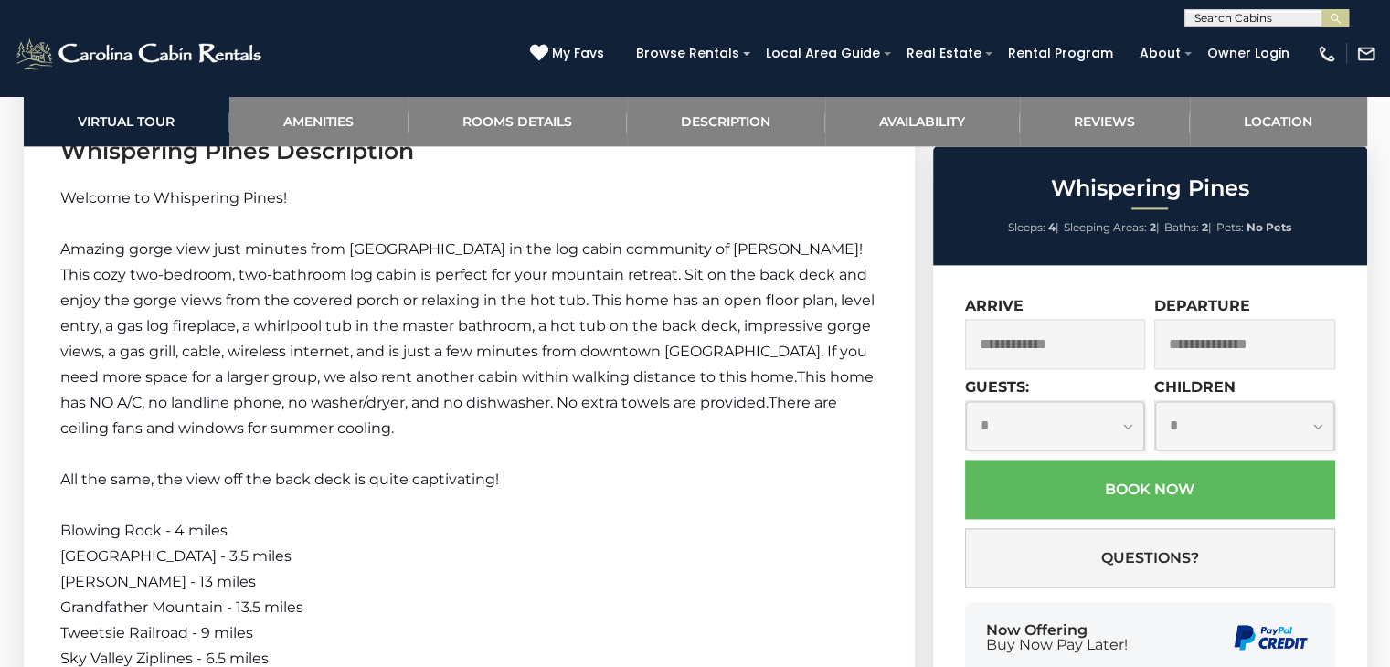
scroll to position [2421, 0]
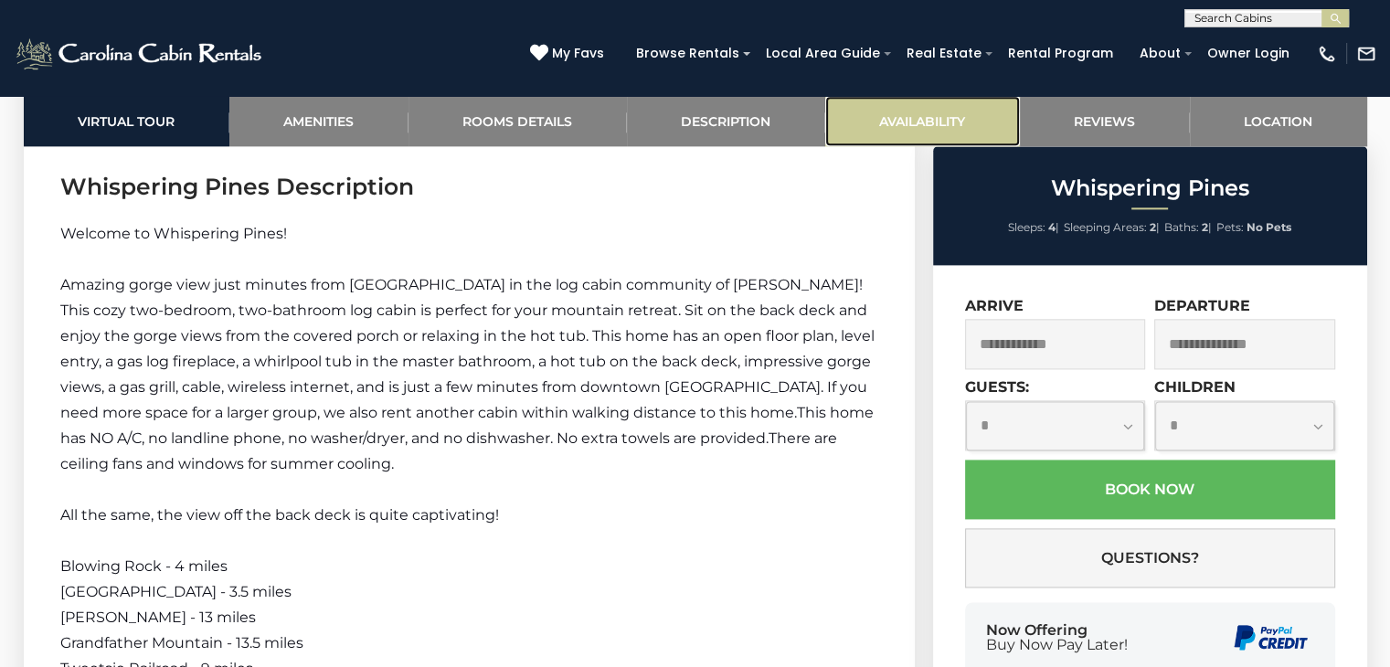
click at [897, 127] on link "Availability" at bounding box center [922, 121] width 195 height 50
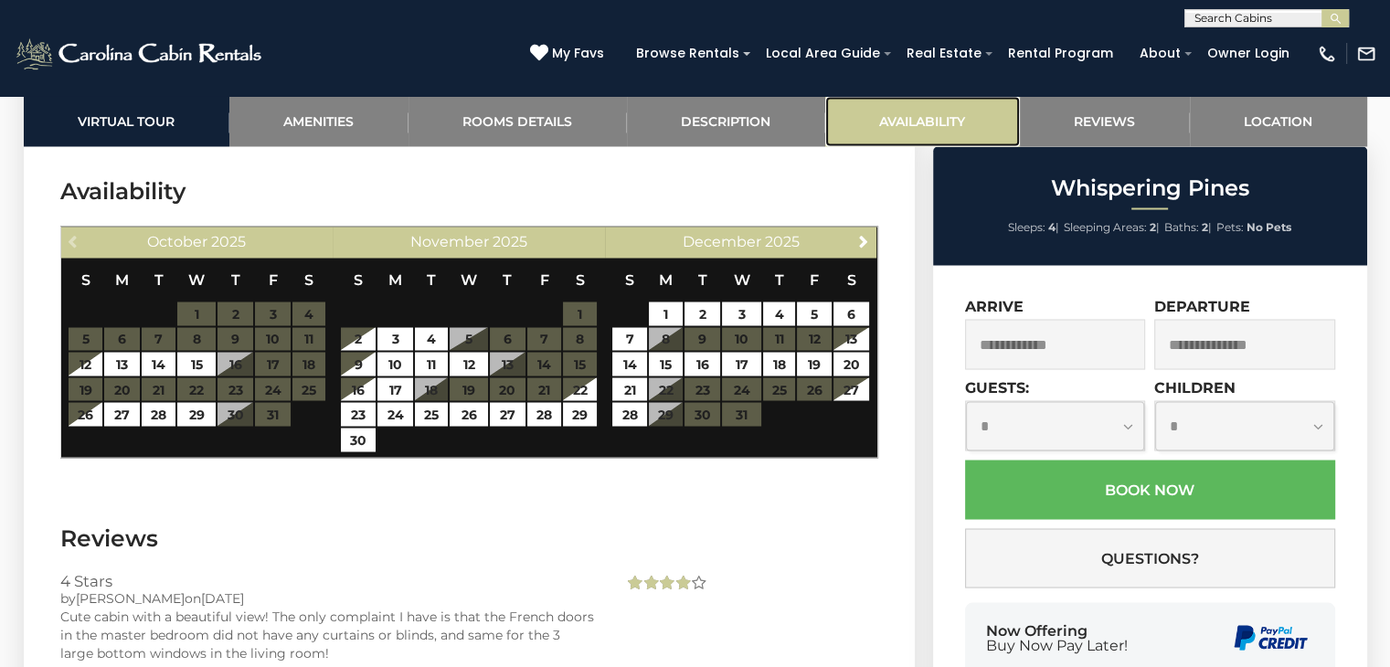
scroll to position [3231, 0]
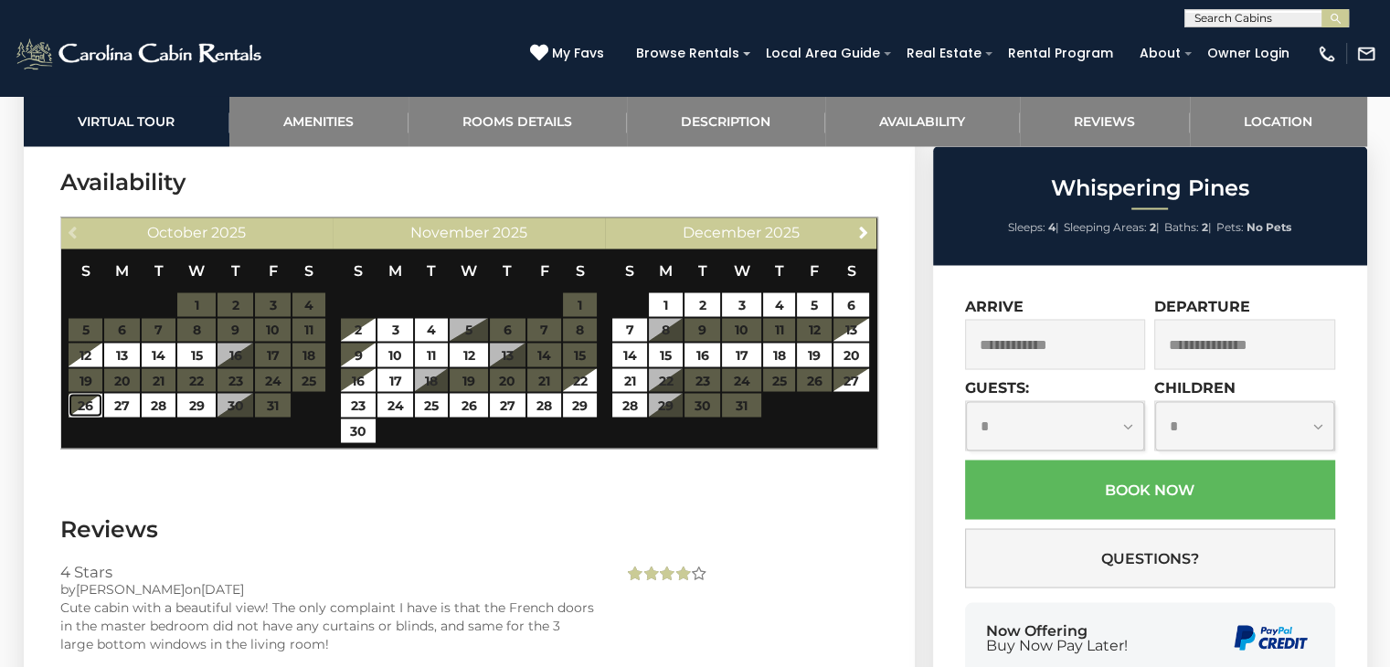
click at [81, 405] on link "26" at bounding box center [86, 405] width 34 height 24
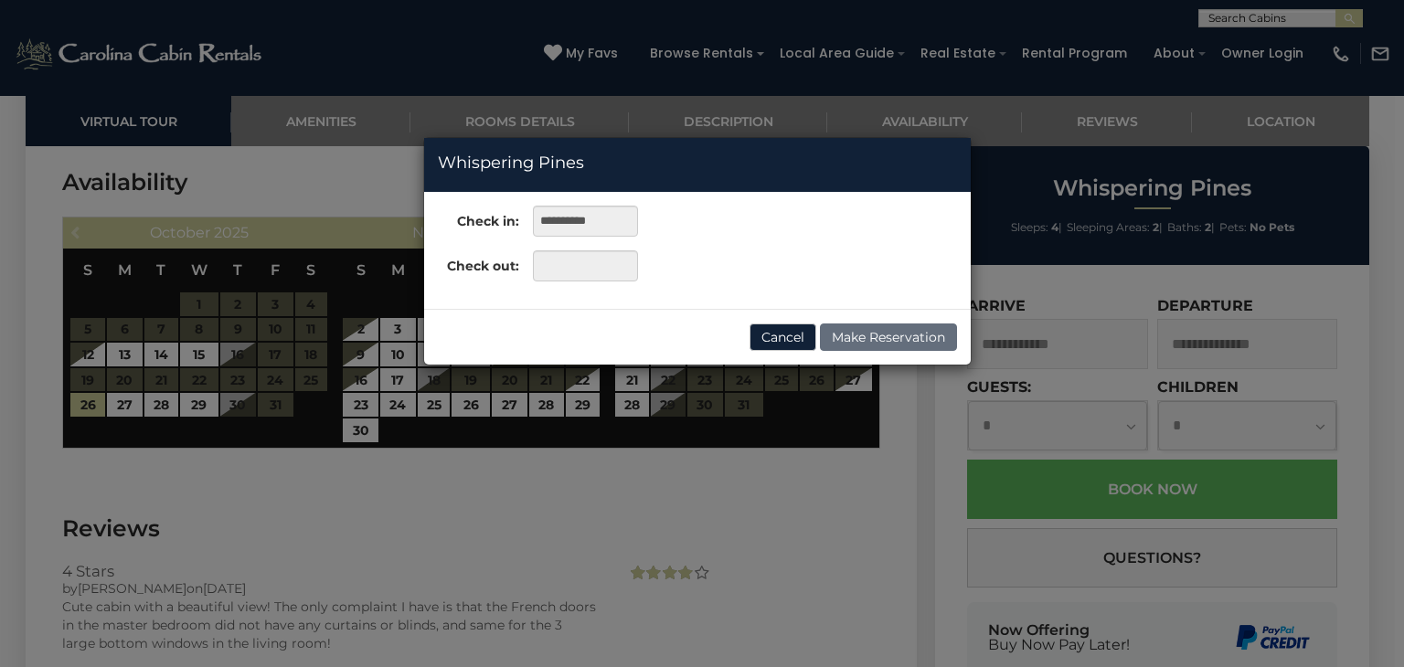
click at [161, 399] on div "**********" at bounding box center [702, 333] width 1404 height 667
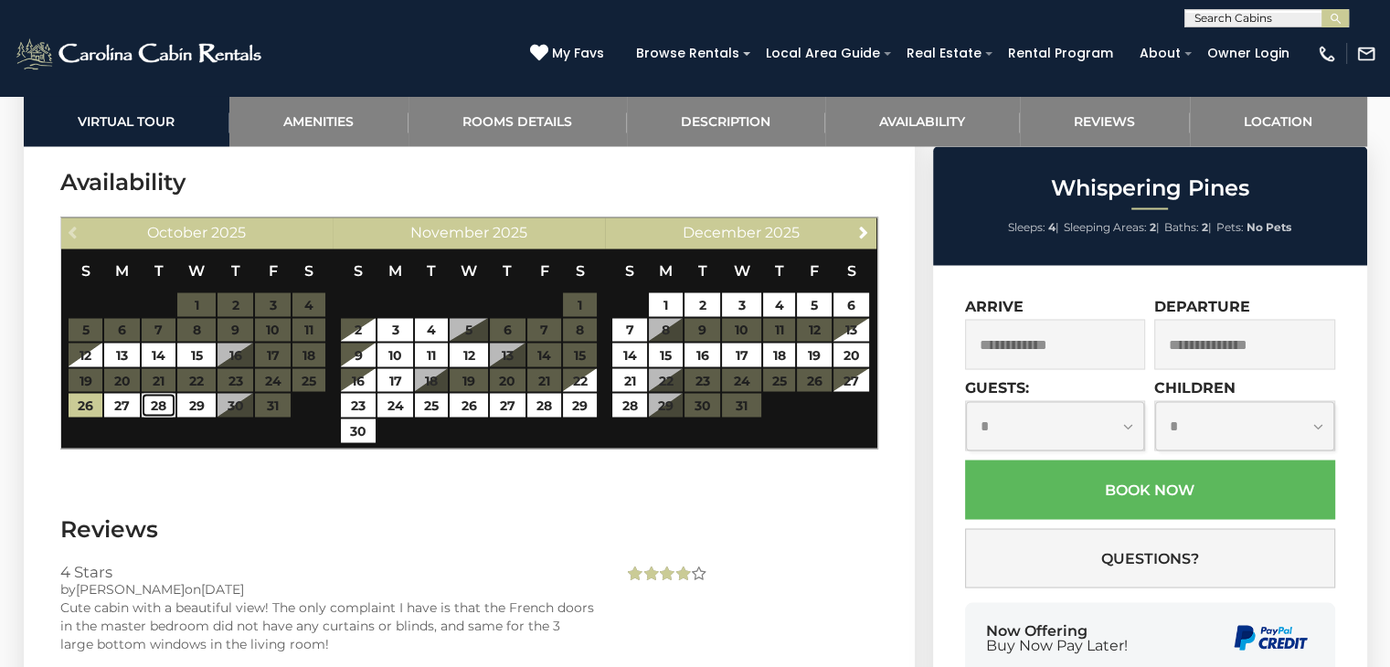
click at [152, 410] on link "28" at bounding box center [159, 405] width 34 height 24
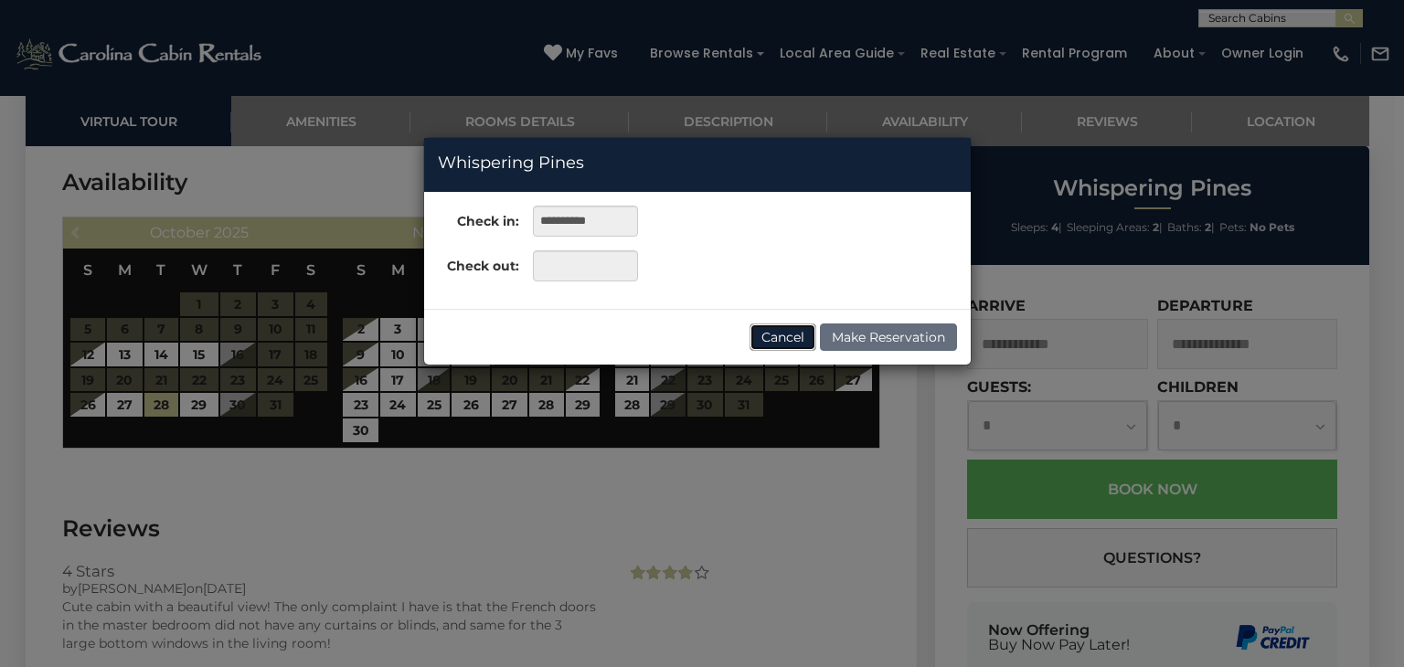
click at [793, 330] on button "Cancel" at bounding box center [783, 337] width 67 height 27
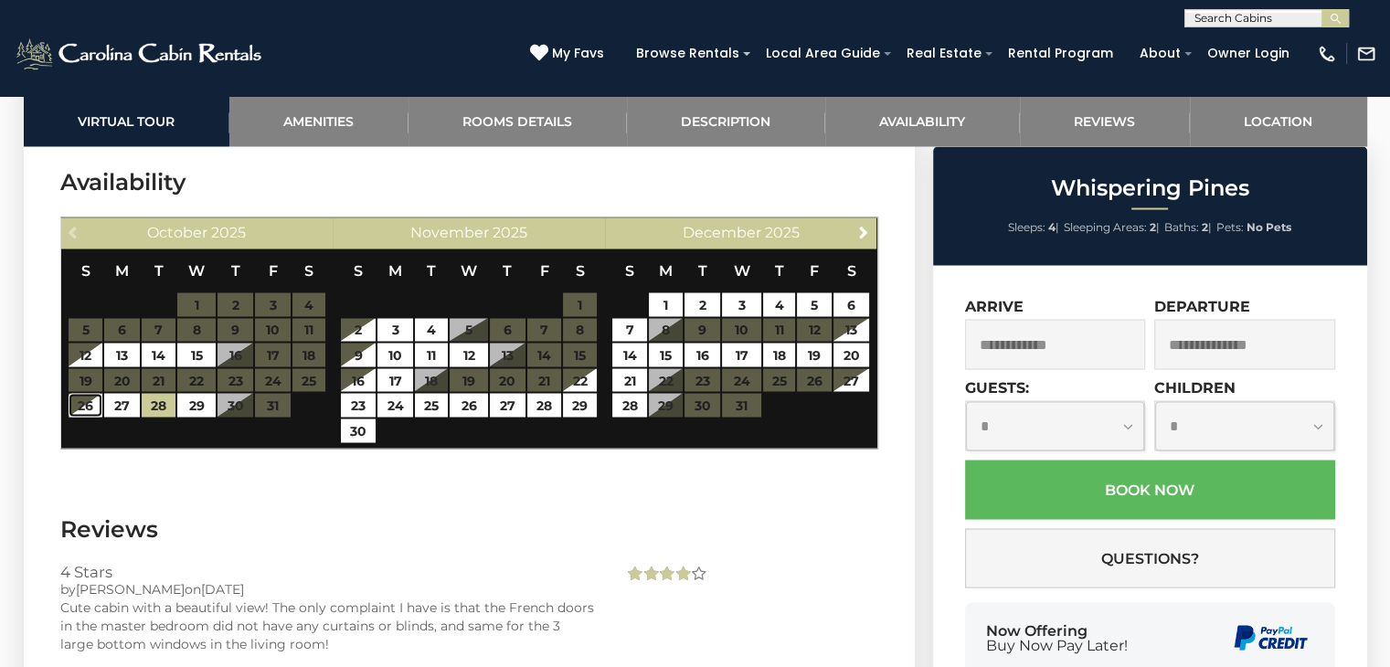
click at [93, 404] on link "26" at bounding box center [86, 405] width 34 height 24
type input "**********"
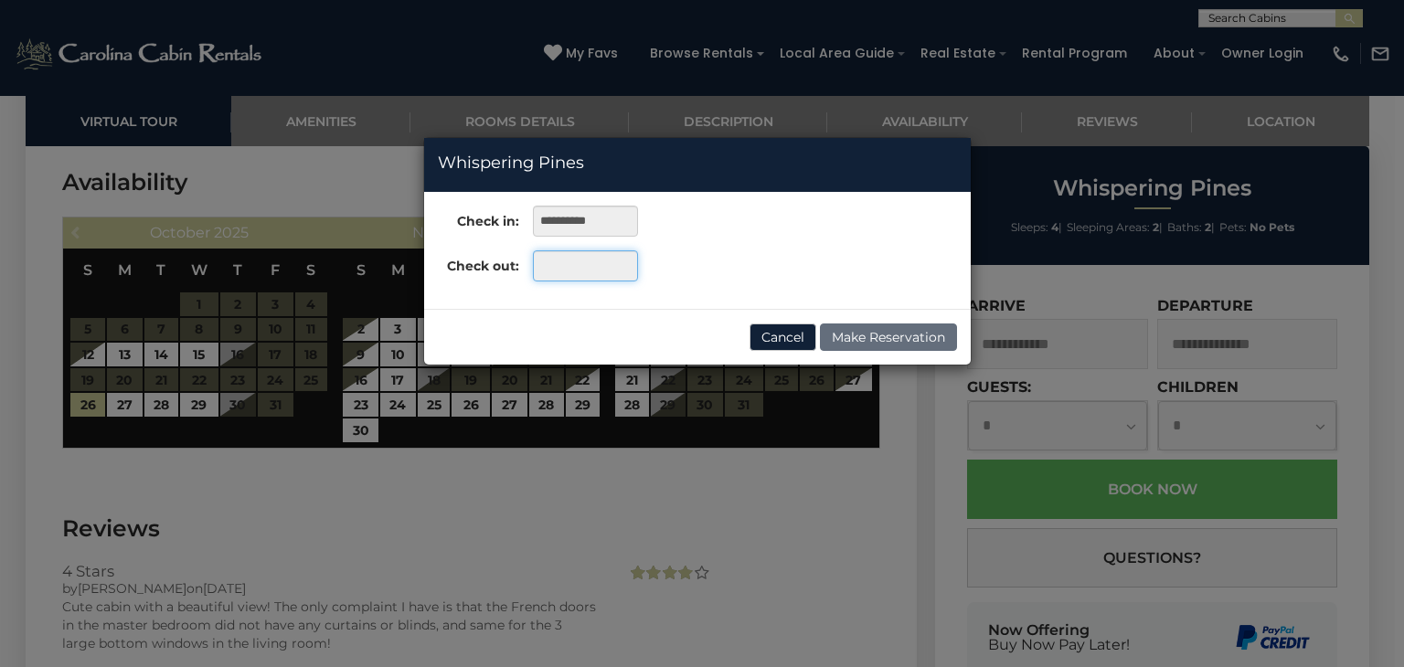
click at [570, 267] on input "text" at bounding box center [585, 265] width 105 height 31
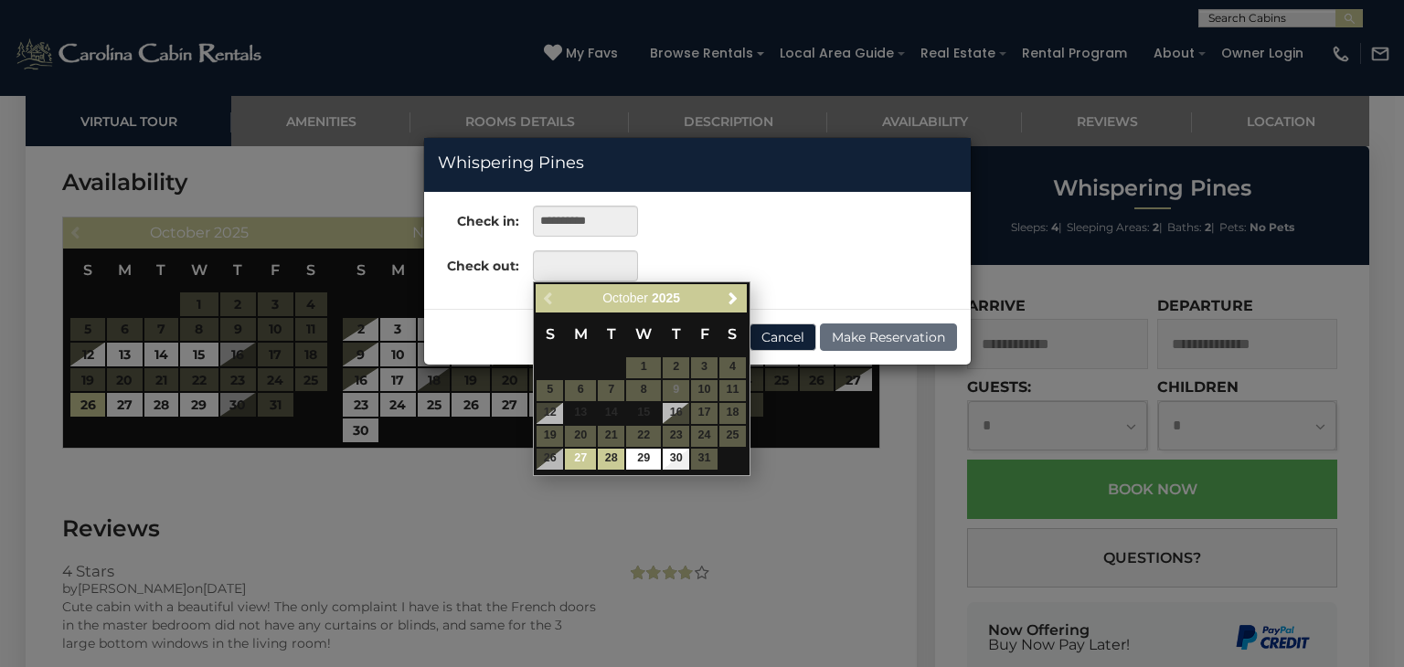
click at [605, 467] on link "28" at bounding box center [611, 459] width 27 height 21
type input "**********"
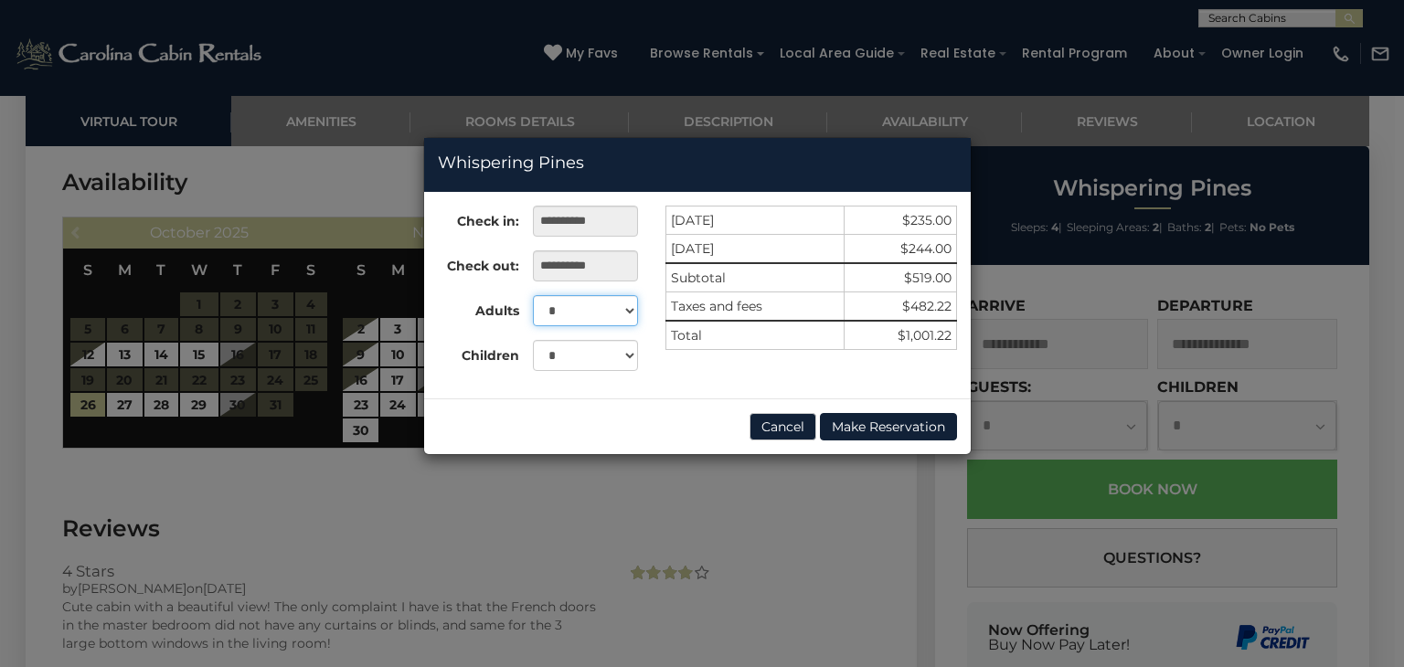
click at [633, 303] on select "* * * *" at bounding box center [585, 310] width 105 height 31
select select "*"
click at [533, 295] on select "* * * *" at bounding box center [585, 310] width 105 height 31
click at [782, 437] on button "Cancel" at bounding box center [783, 426] width 67 height 27
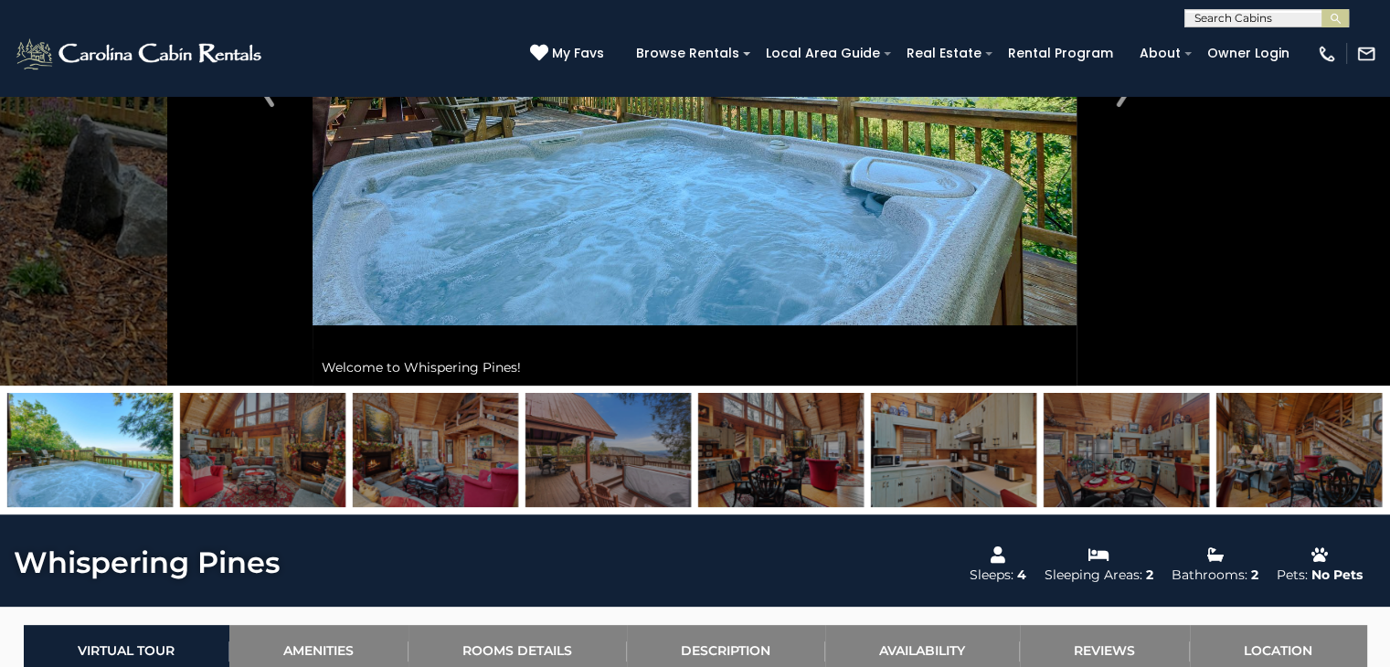
scroll to position [337, 0]
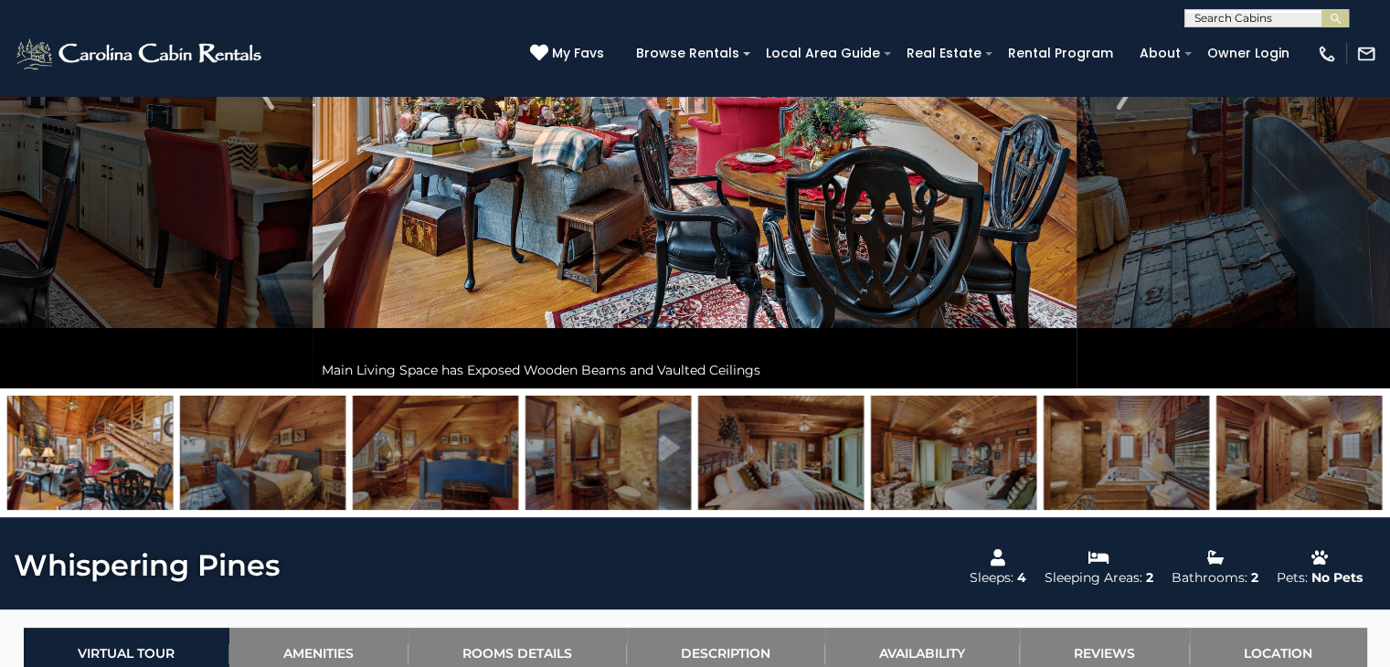
click at [1121, 446] on img at bounding box center [1126, 453] width 165 height 114
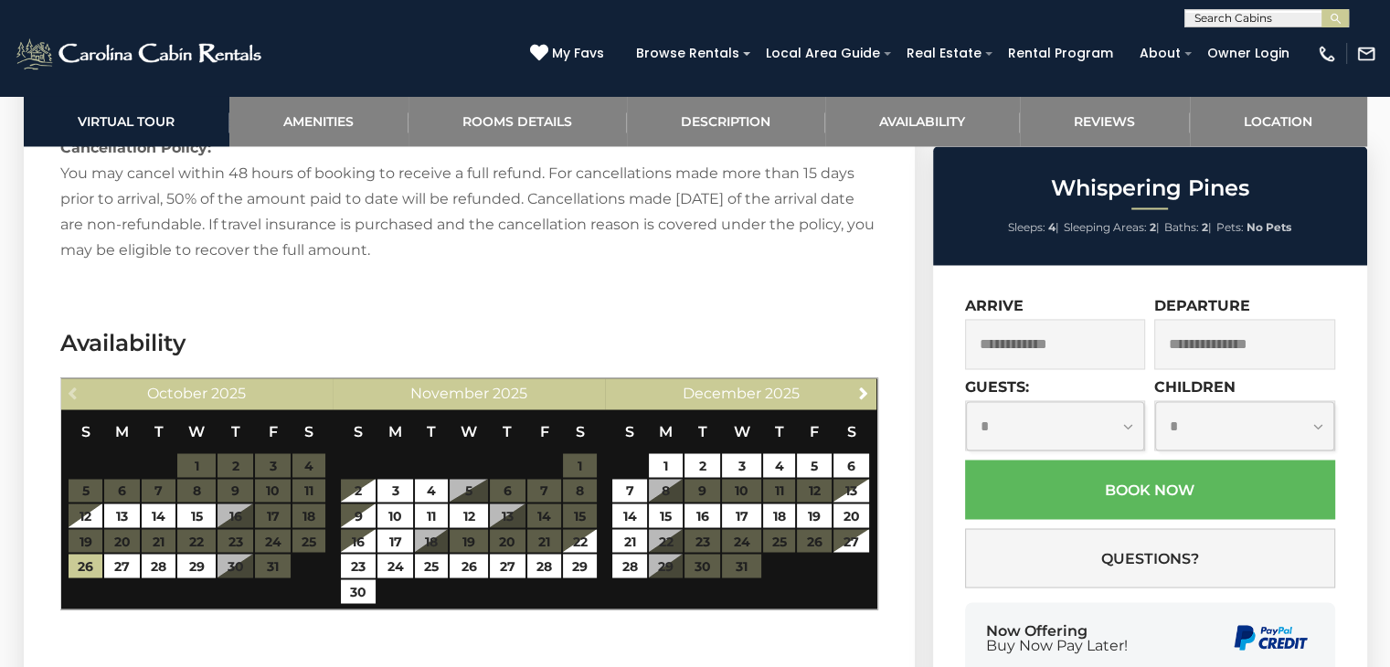
scroll to position [3066, 0]
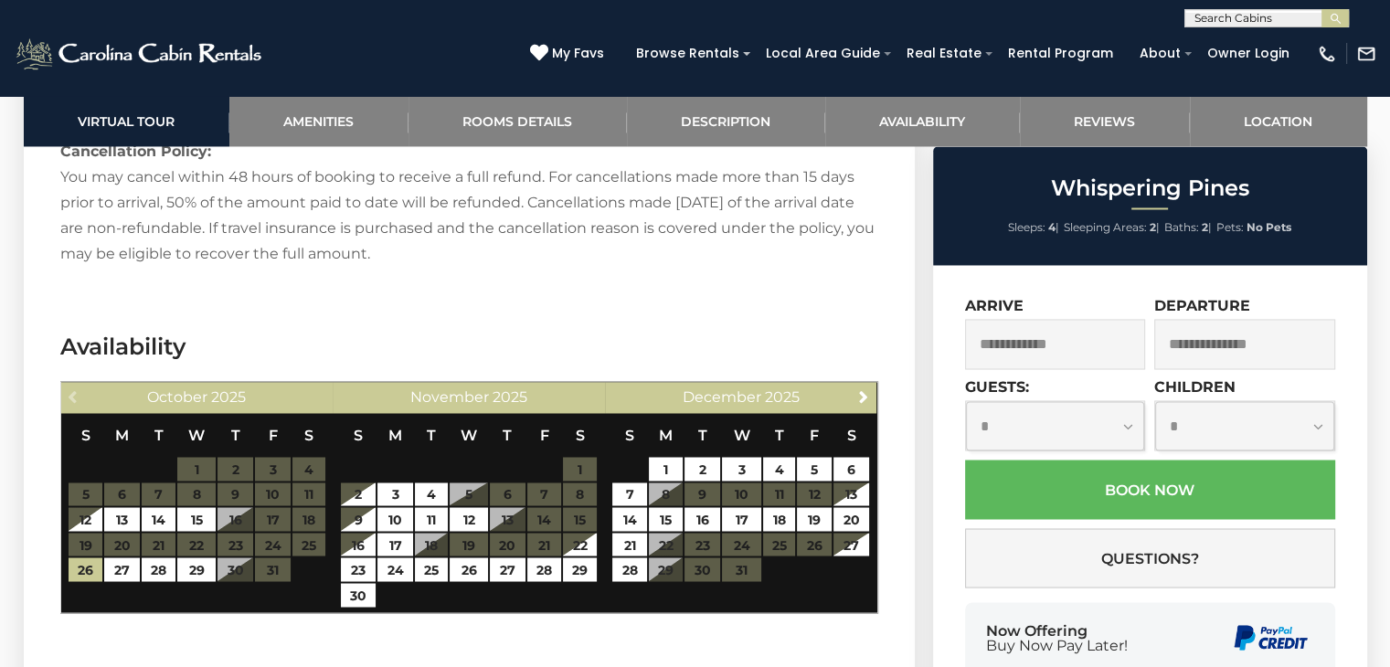
click at [37, 453] on section "Availability Previous October 2025 S M T W T F S 1 2 3 4 5 6 7 8 9 10 11 12 13 …" at bounding box center [469, 477] width 891 height 346
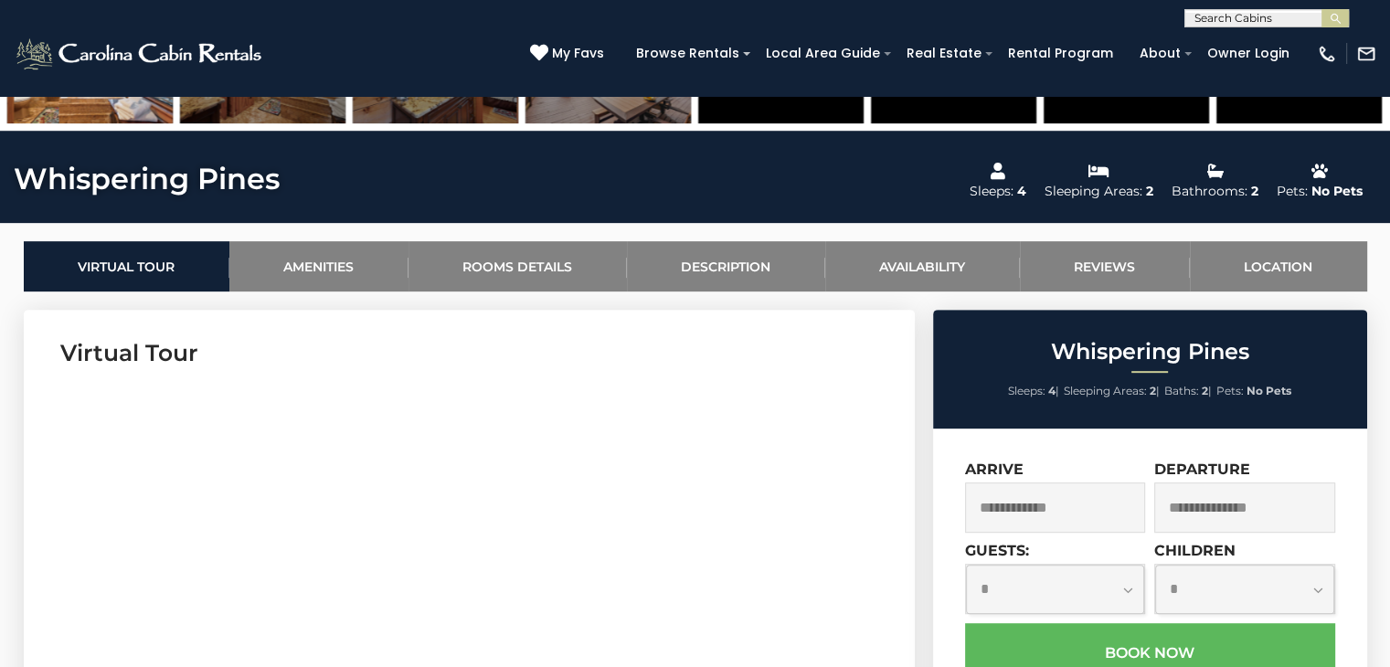
scroll to position [728, 0]
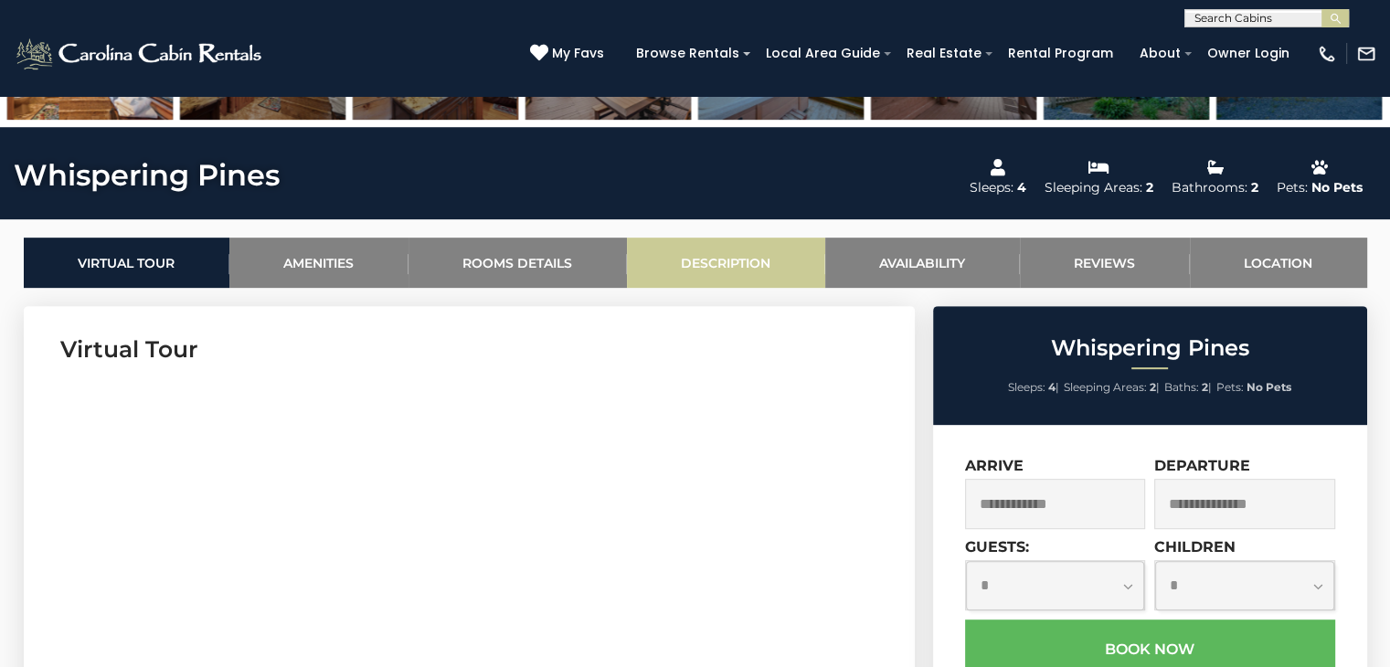
click at [722, 264] on link "Description" at bounding box center [726, 263] width 198 height 50
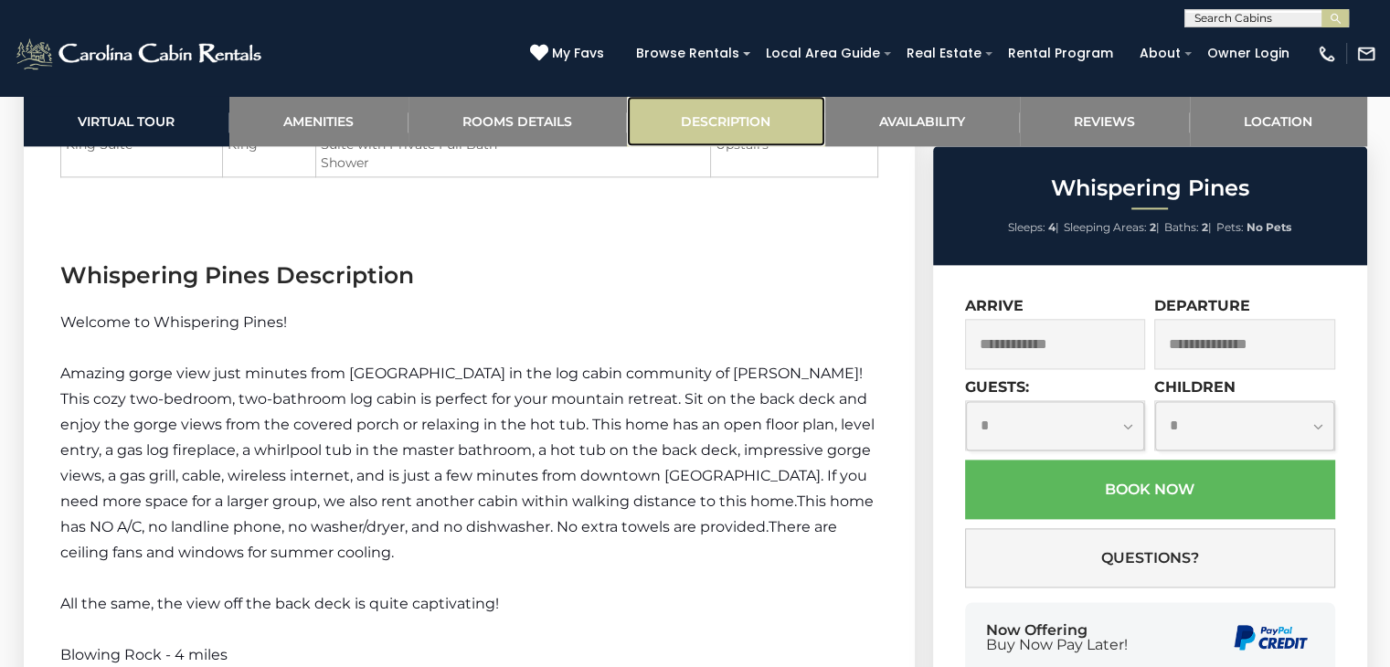
scroll to position [2330, 0]
